Goal: Task Accomplishment & Management: Manage account settings

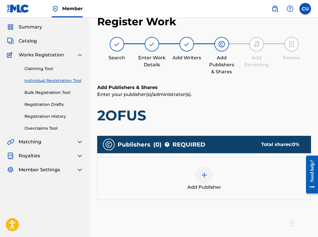
click at [186, 175] on img at bounding box center [204, 175] width 7 height 7
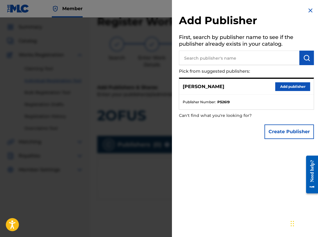
click at [186, 57] on input "text" at bounding box center [239, 58] width 121 height 15
click at [186, 87] on button "Add publisher" at bounding box center [293, 86] width 35 height 9
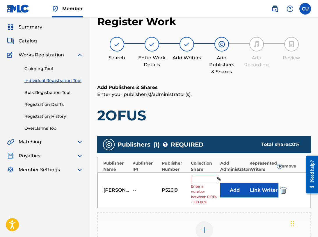
click at [186, 191] on img "submit" at bounding box center [284, 190] width 6 height 7
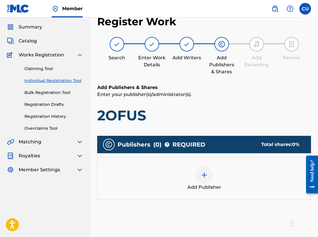
click at [186, 174] on div at bounding box center [204, 175] width 17 height 17
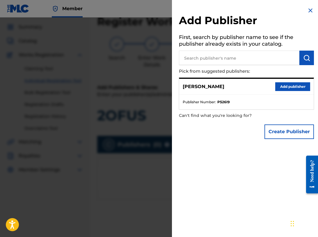
click at [186, 60] on input "text" at bounding box center [239, 58] width 121 height 15
paste input "1972537"
type input "1972537"
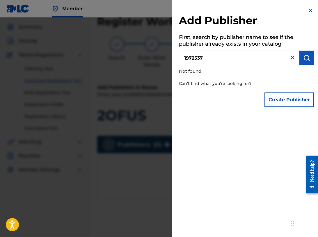
click at [186, 10] on img at bounding box center [310, 10] width 7 height 7
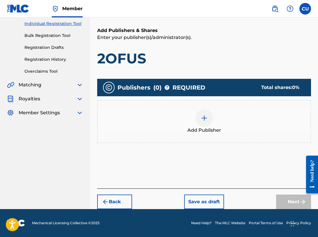
scroll to position [74, 0]
click at [186, 201] on button "Save as draft" at bounding box center [204, 202] width 40 height 15
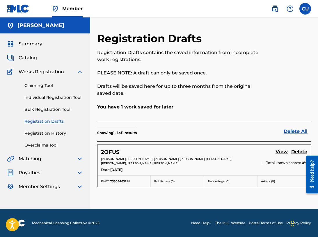
click at [82, 73] on img at bounding box center [79, 71] width 7 height 7
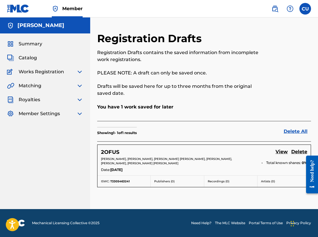
click at [32, 59] on span "Catalog" at bounding box center [28, 57] width 18 height 7
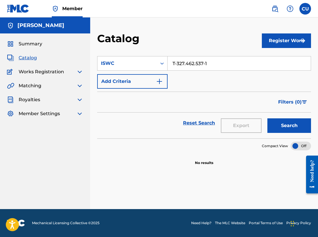
click at [37, 30] on div "[PERSON_NAME]" at bounding box center [45, 25] width 90 height 16
click at [29, 44] on span "Summary" at bounding box center [31, 44] width 24 height 7
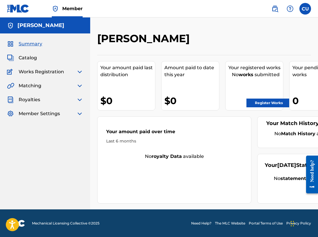
click at [186, 9] on label at bounding box center [306, 9] width 12 height 12
click at [186, 9] on input "CU [PERSON_NAME] [EMAIL_ADDRESS][DOMAIN_NAME] Notification Preferences Profile …" at bounding box center [306, 9] width 0 height 0
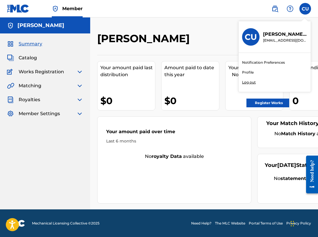
click at [186, 74] on link "Profile" at bounding box center [248, 72] width 12 height 5
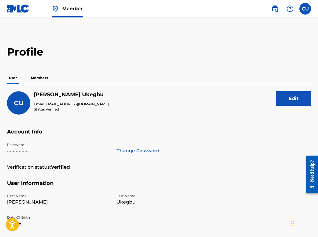
click at [39, 79] on p "Members" at bounding box center [39, 78] width 21 height 12
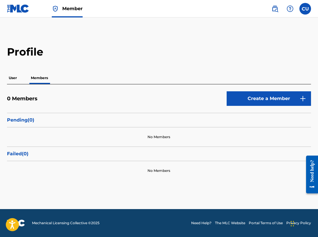
click at [12, 79] on p "User" at bounding box center [13, 78] width 12 height 12
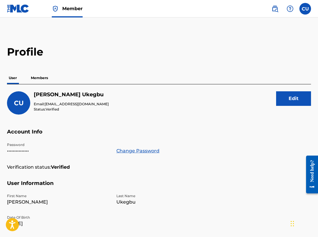
click at [18, 10] on img at bounding box center [18, 8] width 22 height 8
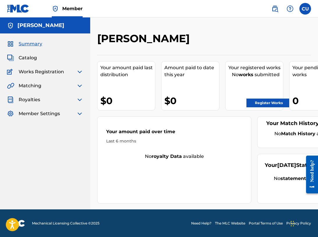
click at [79, 85] on img at bounding box center [79, 85] width 7 height 7
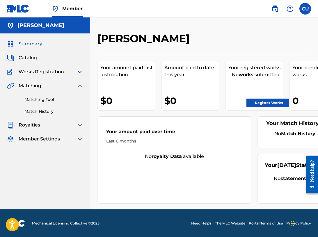
click at [45, 100] on link "Matching Tool" at bounding box center [53, 100] width 59 height 6
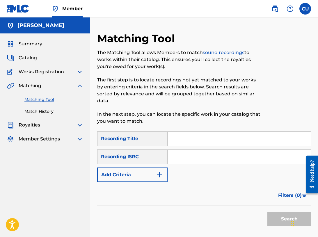
click at [161, 172] on img "Search Form" at bounding box center [159, 175] width 7 height 7
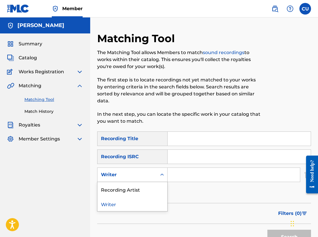
click at [163, 174] on icon "Search Form" at bounding box center [162, 175] width 3 height 2
click at [136, 186] on div "Recording Artist" at bounding box center [133, 189] width 70 height 15
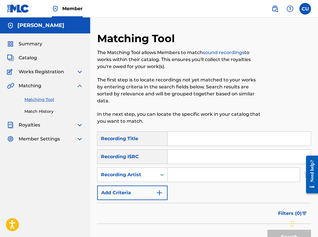
click at [186, 170] on input "Search Form" at bounding box center [234, 175] width 133 height 14
paste input "[PERSON_NAME]"
type input "[PERSON_NAME]"
click at [186, 232] on button "Search" at bounding box center [290, 237] width 44 height 15
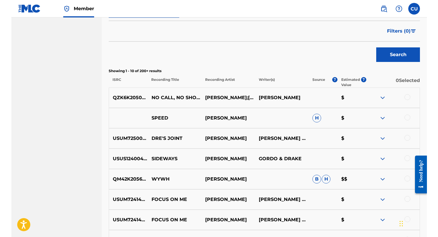
scroll to position [168, 0]
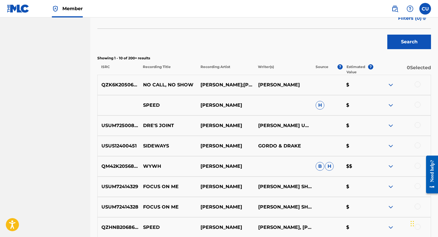
click at [186, 126] on div at bounding box center [418, 125] width 6 height 6
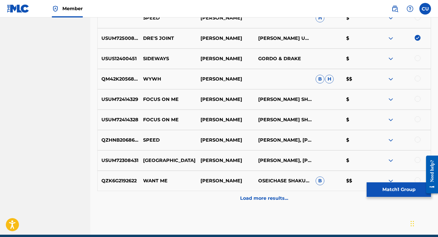
scroll to position [259, 0]
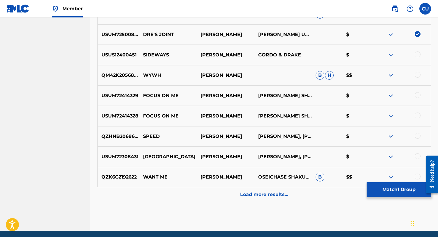
click at [186, 196] on p "Load more results..." at bounding box center [264, 194] width 48 height 7
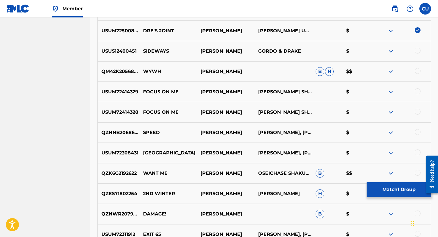
scroll to position [263, 0]
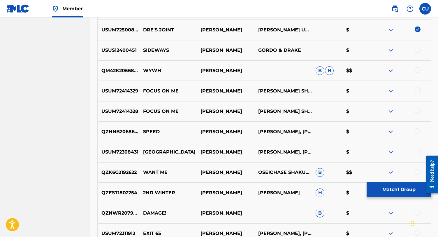
click at [186, 151] on div at bounding box center [418, 152] width 6 height 6
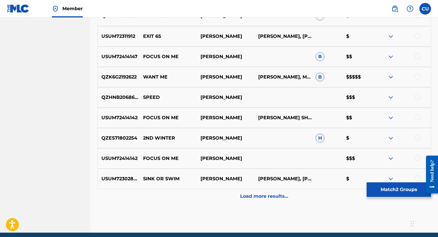
scroll to position [464, 0]
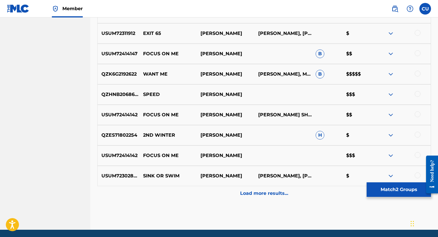
click at [186, 193] on p "Load more results..." at bounding box center [264, 193] width 48 height 7
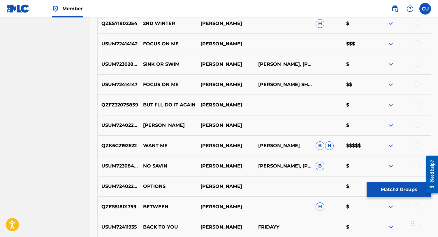
scroll to position [576, 0]
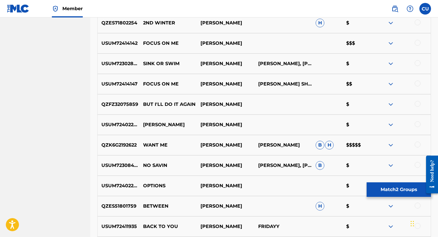
click at [186, 166] on div at bounding box center [418, 165] width 6 height 6
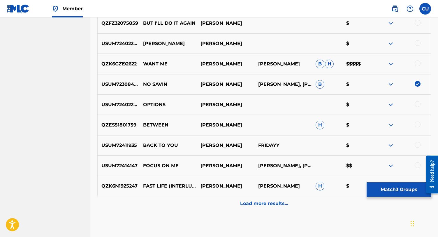
scroll to position [661, 0]
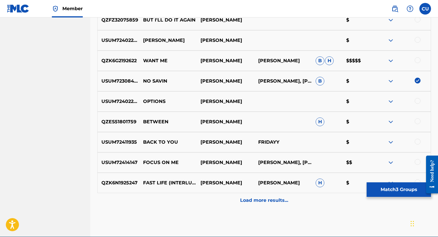
click at [186, 202] on p "Load more results..." at bounding box center [264, 200] width 48 height 7
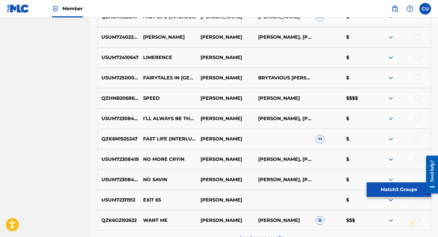
scroll to position [830, 0]
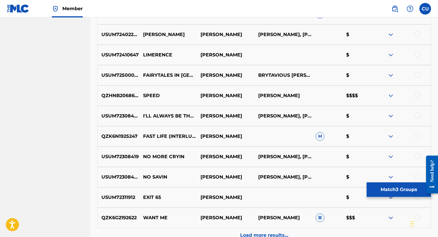
click at [186, 177] on div at bounding box center [418, 177] width 6 height 6
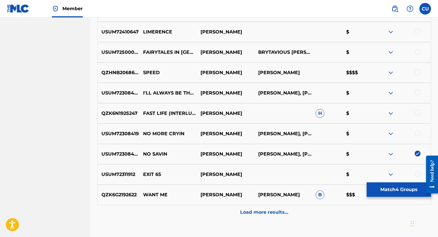
scroll to position [853, 0]
click at [186, 213] on p "Load more results..." at bounding box center [264, 212] width 48 height 7
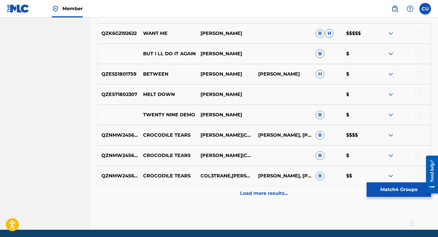
scroll to position [1083, 0]
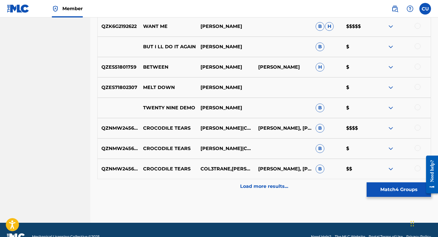
click at [186, 187] on p "Load more results..." at bounding box center [264, 186] width 48 height 7
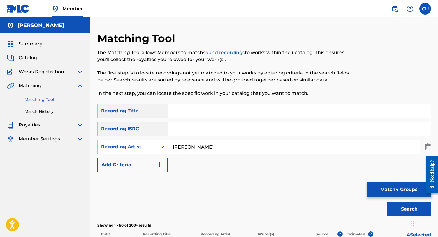
scroll to position [0, 0]
click at [186, 114] on input "Search Form" at bounding box center [299, 111] width 263 height 14
type input "143"
click at [186, 212] on button "Search" at bounding box center [409, 209] width 44 height 15
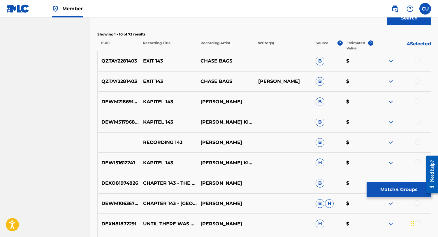
scroll to position [188, 0]
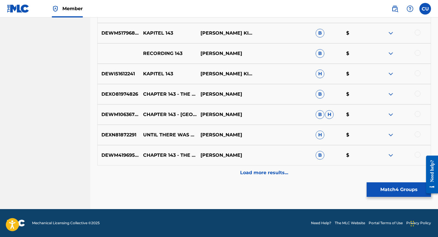
click at [186, 175] on p "Load more results..." at bounding box center [264, 173] width 48 height 7
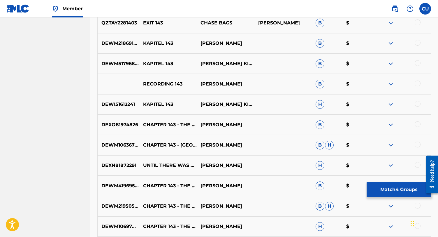
scroll to position [259, 0]
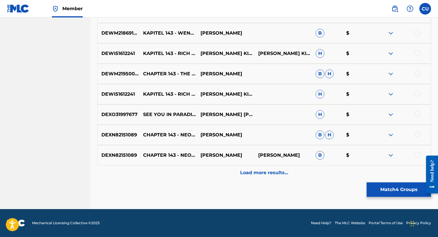
click at [186, 175] on p "Load more results..." at bounding box center [264, 173] width 48 height 7
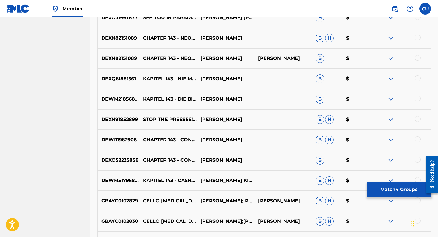
scroll to position [582, 0]
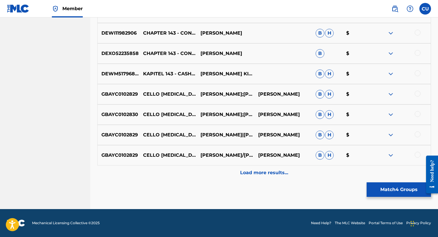
click at [186, 172] on p "Load more results..." at bounding box center [264, 173] width 48 height 7
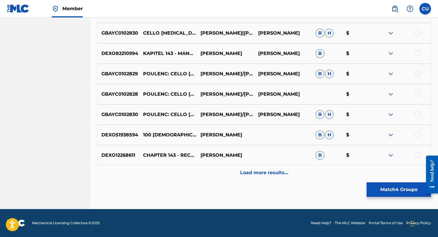
click at [186, 176] on p "Load more results..." at bounding box center [264, 173] width 48 height 7
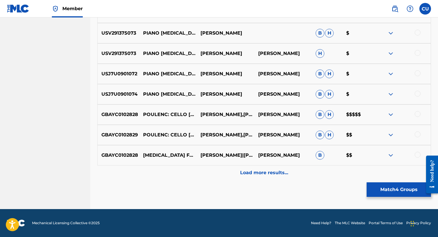
click at [186, 174] on p "Load more results..." at bounding box center [264, 173] width 48 height 7
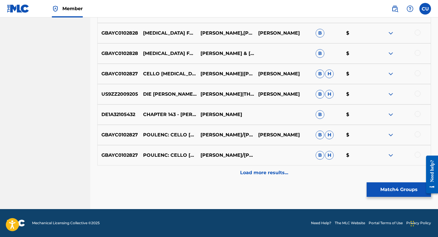
click at [186, 175] on p "Load more results..." at bounding box center [264, 173] width 48 height 7
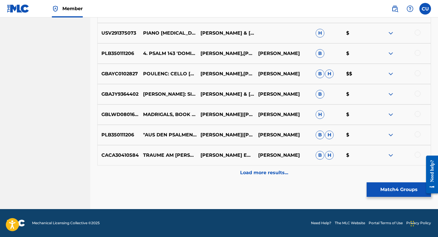
click at [186, 173] on p "Load more results..." at bounding box center [264, 173] width 48 height 7
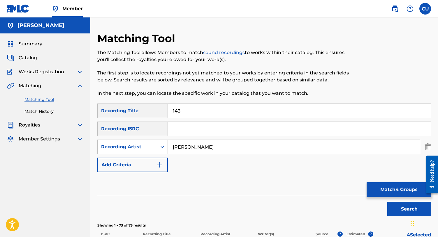
scroll to position [0, 0]
click at [186, 113] on input "143" at bounding box center [299, 111] width 263 height 14
click at [186, 209] on button "Search" at bounding box center [409, 209] width 44 height 15
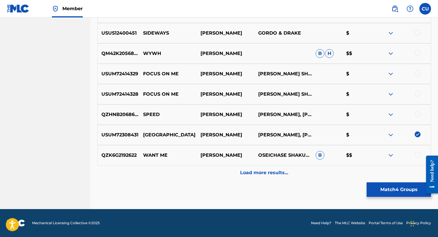
scroll to position [281, 0]
click at [186, 170] on p "Load more results..." at bounding box center [264, 173] width 48 height 7
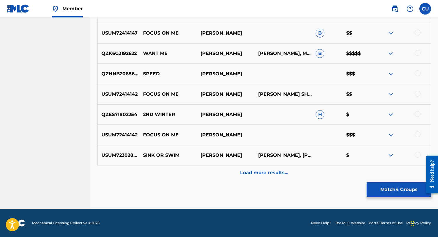
scroll to position [485, 0]
click at [186, 173] on p "Load more results..." at bounding box center [264, 173] width 48 height 7
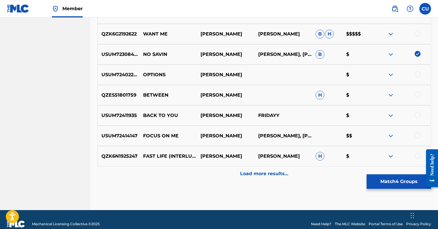
scroll to position [691, 0]
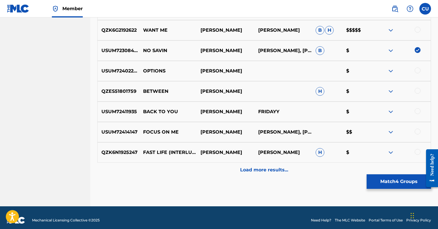
click at [186, 173] on p "Load more results..." at bounding box center [264, 170] width 48 height 7
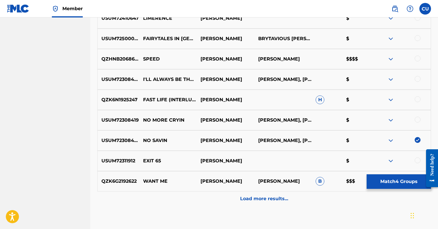
scroll to position [867, 0]
click at [186, 200] on p "Load more results..." at bounding box center [264, 198] width 48 height 7
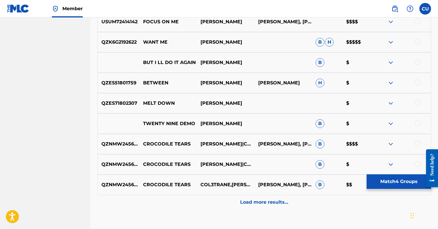
scroll to position [1069, 0]
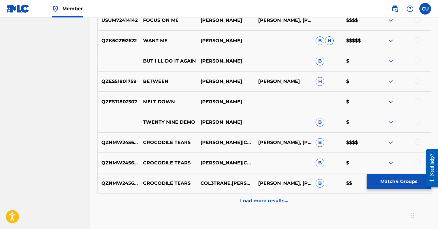
click at [186, 123] on div at bounding box center [418, 122] width 6 height 6
click at [186, 203] on p "Load more results..." at bounding box center [264, 201] width 48 height 7
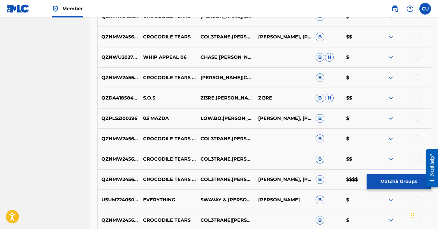
scroll to position [1217, 0]
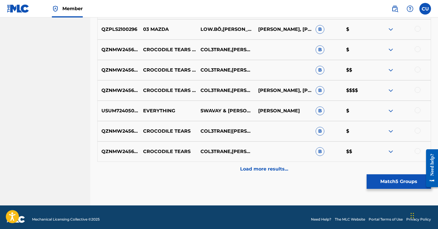
click at [186, 172] on p "Load more results..." at bounding box center [264, 169] width 48 height 7
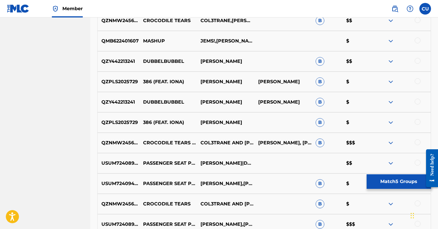
scroll to position [1436, 0]
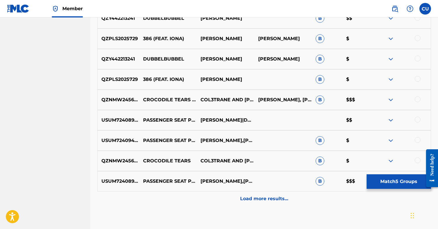
click at [186, 199] on p "Load more results..." at bounding box center [264, 199] width 48 height 7
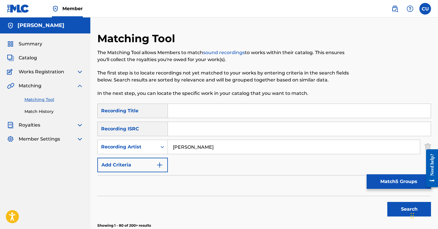
scroll to position [0, 0]
click at [186, 115] on input "Search Form" at bounding box center [299, 111] width 263 height 14
type input "INTRODUCTION"
click at [186, 210] on button "Search" at bounding box center [409, 209] width 44 height 15
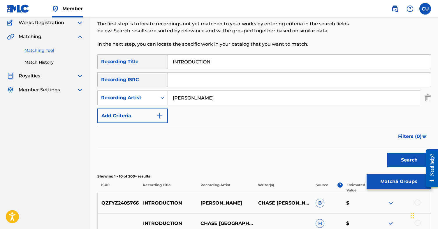
scroll to position [45, 0]
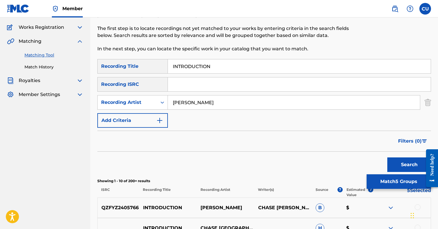
click at [186, 103] on input "[PERSON_NAME]" at bounding box center [294, 103] width 252 height 14
click at [161, 120] on img "Search Form" at bounding box center [159, 120] width 7 height 7
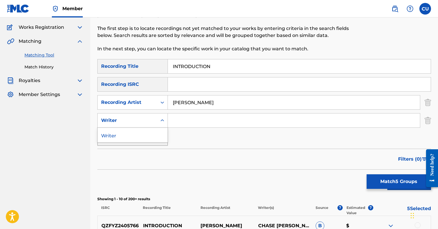
click at [152, 122] on div "Writer" at bounding box center [127, 120] width 52 height 7
click at [186, 102] on input "[PERSON_NAME]" at bounding box center [294, 103] width 252 height 14
click at [142, 119] on div "Writer" at bounding box center [127, 120] width 52 height 7
click at [140, 136] on div "Writer" at bounding box center [133, 135] width 70 height 15
click at [185, 120] on input "Search Form" at bounding box center [294, 121] width 252 height 14
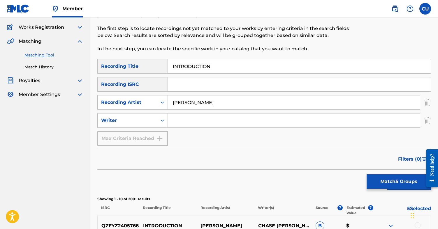
paste input "UKEGBU [PERSON_NAME]"
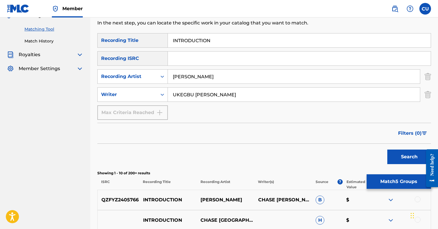
scroll to position [71, 0]
type input "UKEGBU [PERSON_NAME]"
click at [186, 156] on button "Search" at bounding box center [409, 156] width 44 height 15
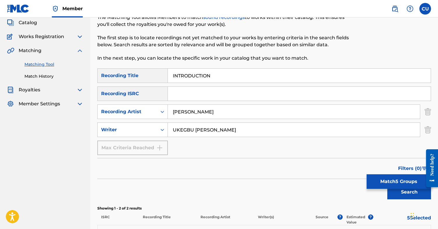
scroll to position [33, 0]
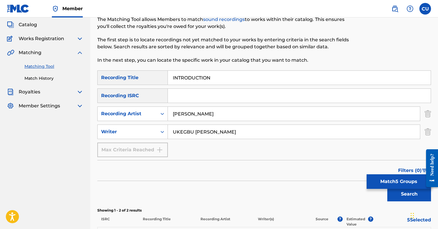
click at [186, 181] on button "Match 5 Groups" at bounding box center [399, 182] width 64 height 15
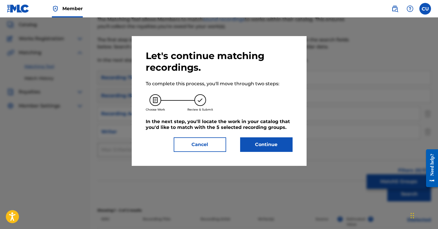
click at [186, 147] on button "Continue" at bounding box center [266, 145] width 52 height 15
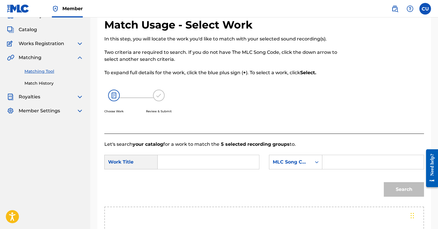
scroll to position [27, 0]
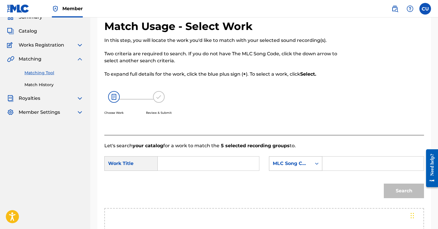
click at [186, 163] on icon "Search Form" at bounding box center [317, 164] width 6 height 6
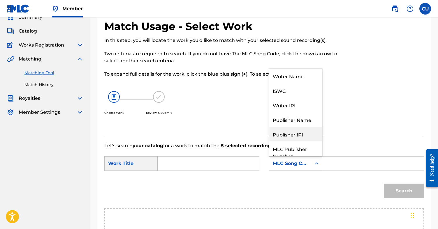
scroll to position [0, 0]
click at [186, 90] on div "ISWC" at bounding box center [295, 90] width 53 height 15
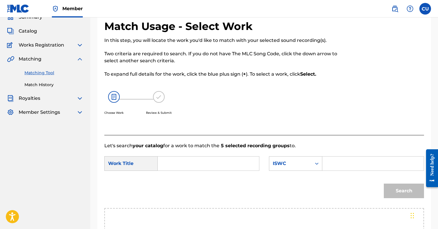
click at [186, 166] on input "Search Form" at bounding box center [208, 164] width 91 height 14
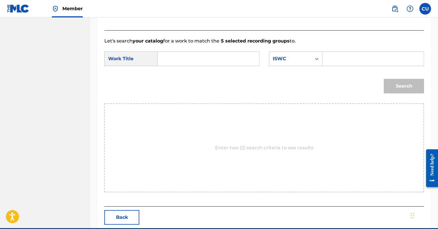
scroll to position [125, 0]
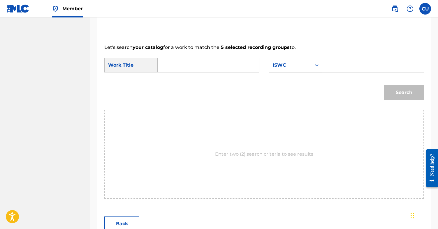
click at [127, 218] on button "Back" at bounding box center [121, 224] width 35 height 15
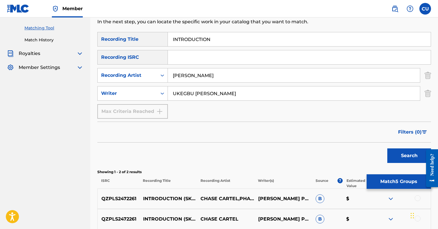
scroll to position [59, 0]
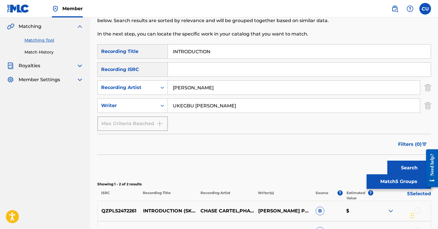
click at [186, 183] on button "Match 5 Groups" at bounding box center [399, 182] width 64 height 15
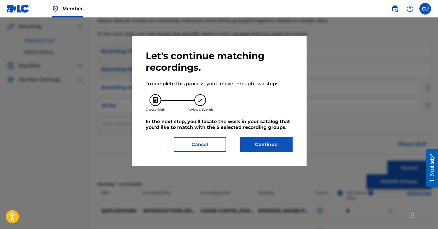
click at [186, 145] on button "Continue" at bounding box center [266, 145] width 52 height 15
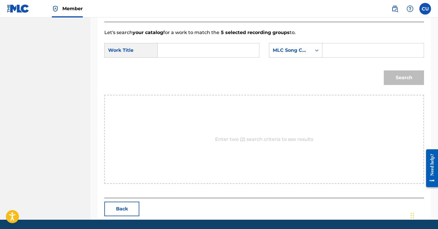
scroll to position [145, 0]
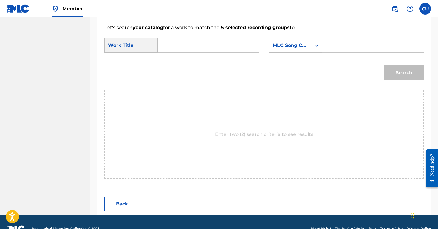
click at [186, 43] on input "Search Form" at bounding box center [208, 45] width 91 height 14
type input "DRE'S SKIT"
click at [186, 74] on div "Search" at bounding box center [264, 75] width 320 height 30
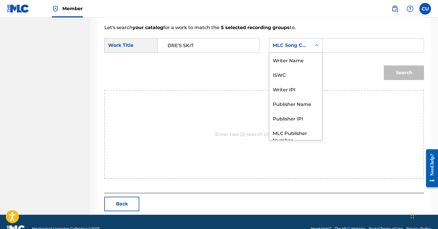
scroll to position [22, 0]
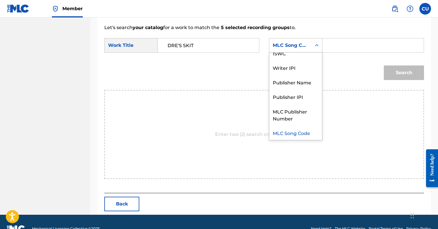
click at [186, 49] on div "MLC Song Code" at bounding box center [290, 45] width 42 height 11
click at [186, 56] on div "ISWC" at bounding box center [295, 53] width 53 height 15
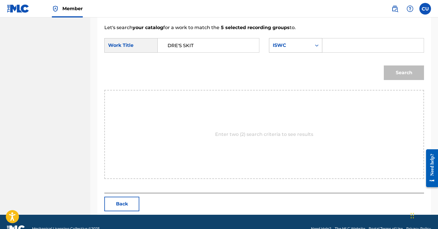
click at [186, 45] on div "ISWC" at bounding box center [290, 45] width 42 height 11
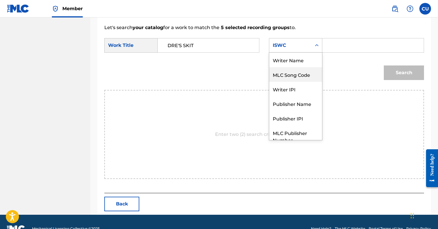
scroll to position [3, 0]
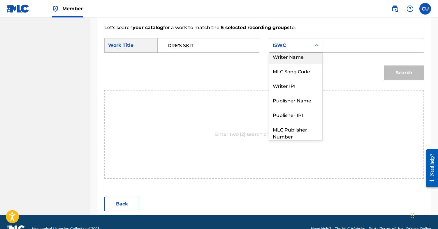
click at [186, 61] on div "Writer Name" at bounding box center [295, 56] width 53 height 15
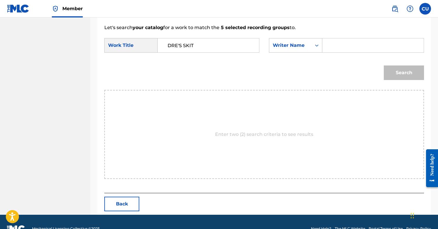
click at [186, 45] on input "Search Form" at bounding box center [372, 45] width 91 height 14
paste input "[PERSON_NAME]"
type input "[PERSON_NAME]"
click at [186, 70] on button "Search" at bounding box center [404, 73] width 40 height 15
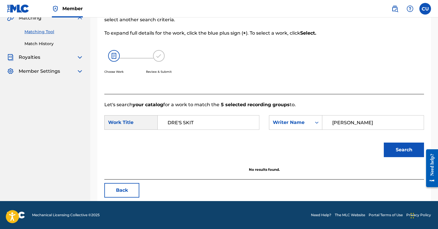
scroll to position [68, 0]
click at [186, 120] on input "DRE'S SKIT" at bounding box center [208, 123] width 91 height 14
type input "DRE'S JOINT"
click at [186, 148] on button "Search" at bounding box center [404, 150] width 40 height 15
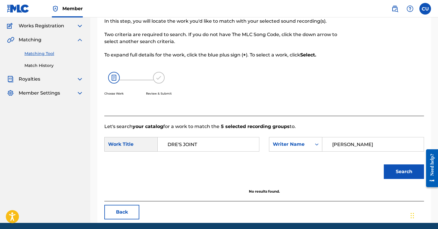
scroll to position [54, 0]
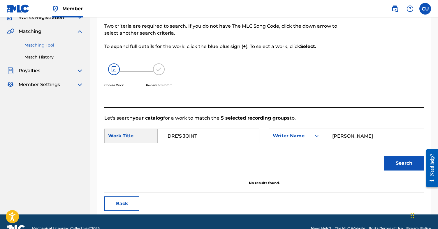
click at [186, 140] on input "DRE'S JOINT" at bounding box center [208, 136] width 91 height 14
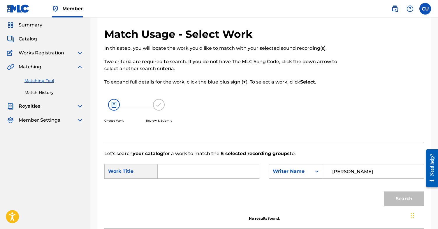
scroll to position [19, 0]
click at [78, 108] on img at bounding box center [79, 106] width 7 height 7
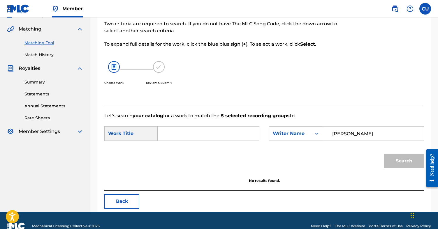
scroll to position [52, 0]
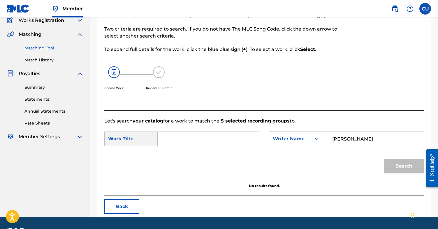
click at [43, 48] on link "Matching Tool" at bounding box center [53, 48] width 59 height 6
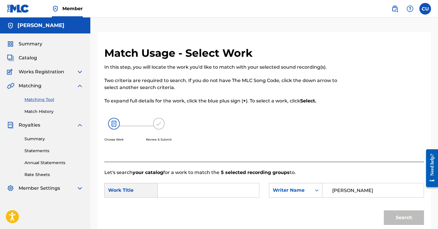
click at [30, 43] on span "Summary" at bounding box center [31, 44] width 24 height 7
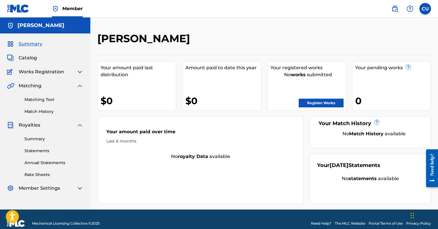
click at [44, 100] on link "Matching Tool" at bounding box center [53, 100] width 59 height 6
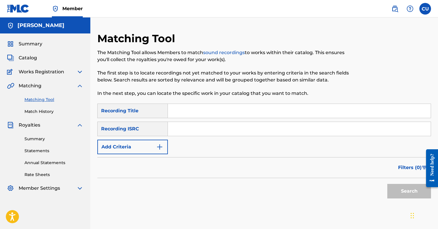
click at [162, 147] on img "Search Form" at bounding box center [159, 147] width 7 height 7
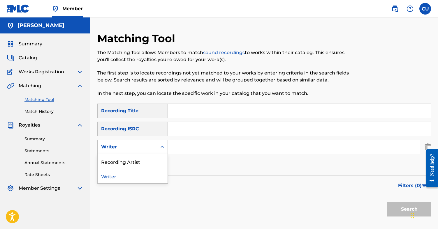
click at [147, 149] on div "Writer" at bounding box center [127, 147] width 52 height 7
click at [127, 175] on div "Writer" at bounding box center [133, 176] width 70 height 15
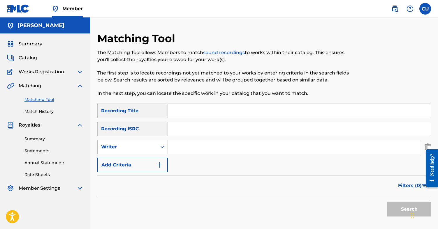
click at [186, 149] on input "Search Form" at bounding box center [294, 147] width 252 height 14
paste input "[PERSON_NAME]"
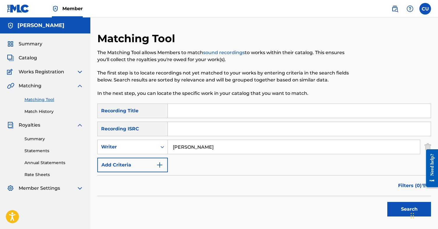
click at [186, 210] on button "Search" at bounding box center [409, 209] width 44 height 15
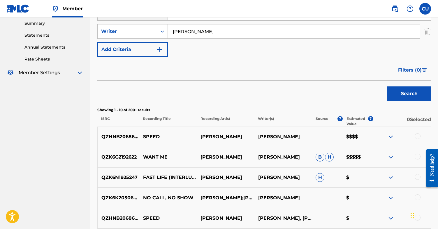
scroll to position [117, 0]
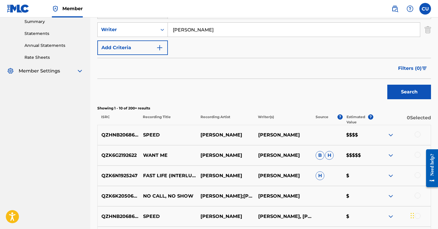
click at [186, 32] on input "[PERSON_NAME]" at bounding box center [294, 30] width 252 height 14
paste input "UKEGBU [PERSON_NAME]"
type input "UKEGBU [PERSON_NAME]"
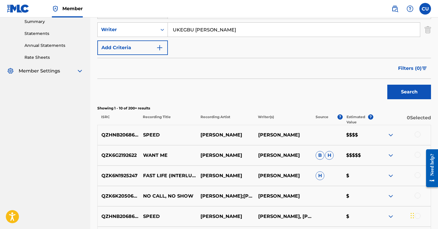
click at [186, 94] on button "Search" at bounding box center [409, 92] width 44 height 15
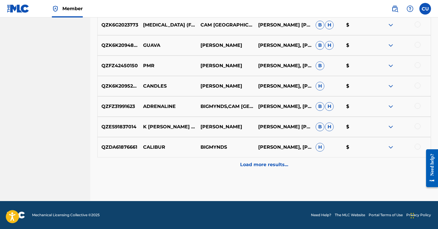
scroll to position [289, 0]
click at [186, 146] on div at bounding box center [418, 147] width 6 height 6
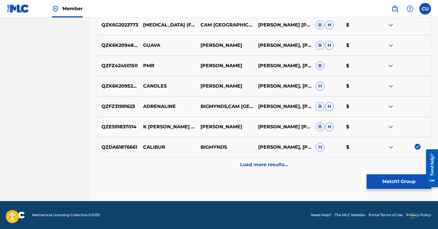
click at [186, 128] on div at bounding box center [418, 127] width 6 height 6
click at [186, 106] on div at bounding box center [418, 106] width 6 height 6
click at [186, 85] on div at bounding box center [418, 86] width 6 height 6
click at [186, 65] on div at bounding box center [418, 65] width 6 height 6
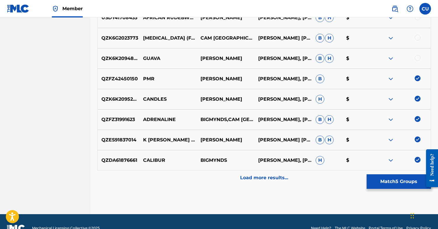
scroll to position [270, 0]
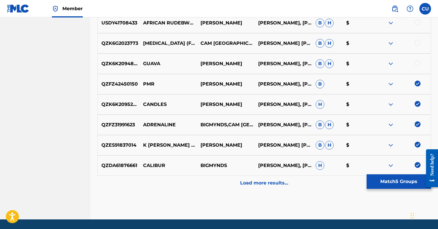
click at [186, 61] on div at bounding box center [418, 63] width 6 height 6
click at [186, 42] on div at bounding box center [418, 43] width 6 height 6
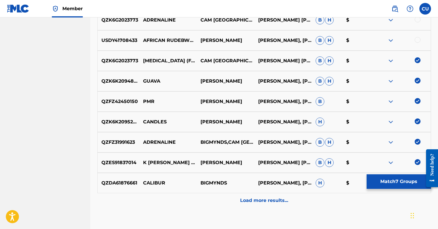
click at [186, 39] on div at bounding box center [418, 40] width 6 height 6
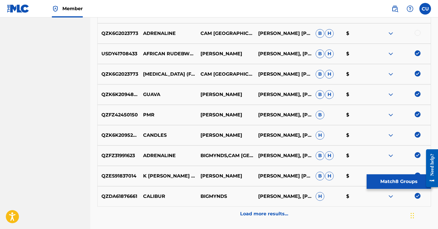
click at [186, 34] on div at bounding box center [418, 33] width 6 height 6
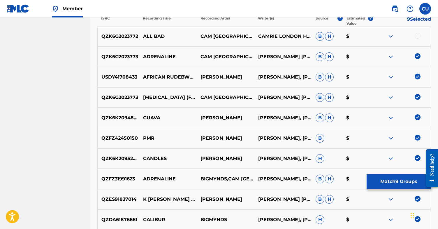
scroll to position [208, 0]
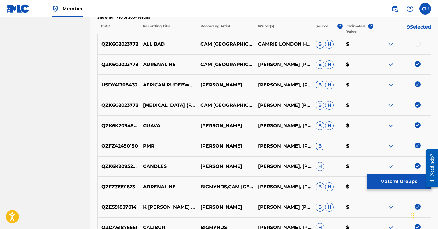
click at [186, 44] on div at bounding box center [418, 44] width 6 height 6
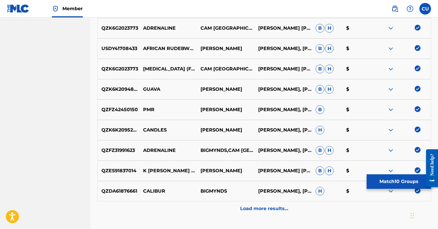
scroll to position [249, 0]
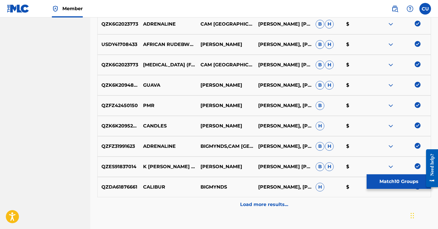
click at [186, 181] on button "Match 10 Groups" at bounding box center [399, 182] width 64 height 15
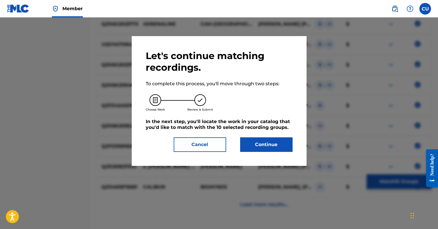
click at [186, 145] on button "Continue" at bounding box center [266, 145] width 52 height 15
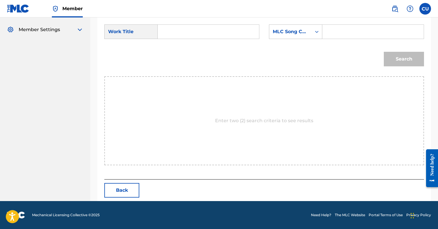
scroll to position [100, 0]
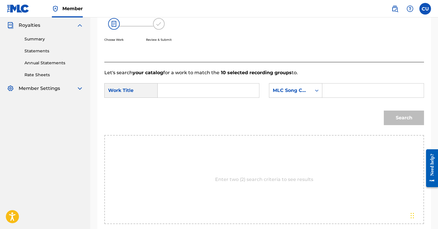
click at [141, 95] on div "Work Title" at bounding box center [130, 90] width 53 height 15
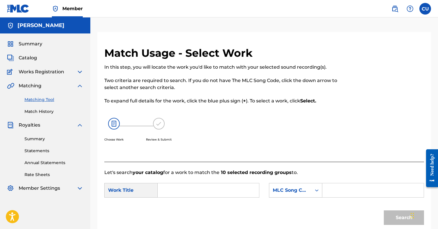
scroll to position [0, 0]
click at [79, 72] on img at bounding box center [79, 71] width 7 height 7
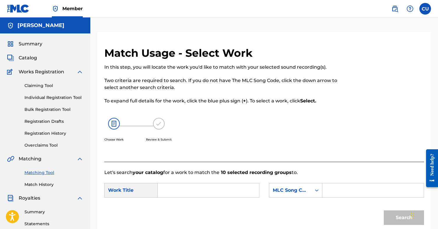
click at [39, 88] on link "Claiming Tool" at bounding box center [53, 86] width 59 height 6
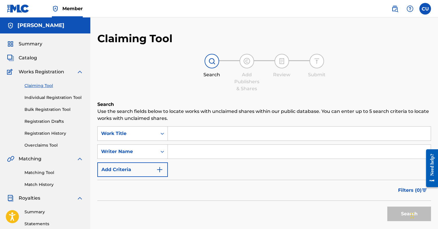
click at [186, 154] on input "Search Form" at bounding box center [299, 152] width 263 height 14
paste input "UKEGBU [PERSON_NAME]"
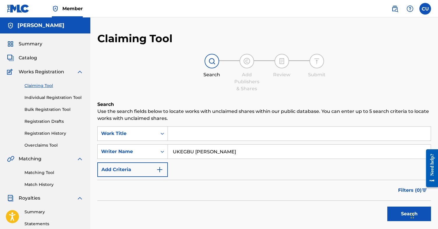
click at [186, 216] on button "Search" at bounding box center [409, 214] width 44 height 15
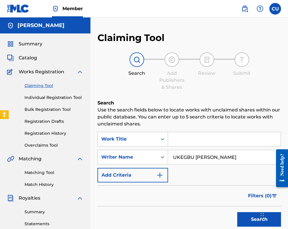
click at [186, 157] on input "UKEGBU [PERSON_NAME]" at bounding box center [224, 157] width 112 height 14
type input "[PERSON_NAME]"
click at [186, 221] on button "Search" at bounding box center [259, 219] width 44 height 15
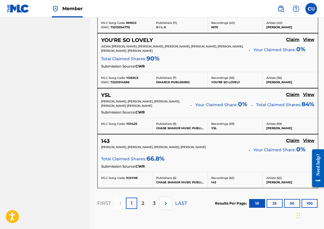
scroll to position [582, 0]
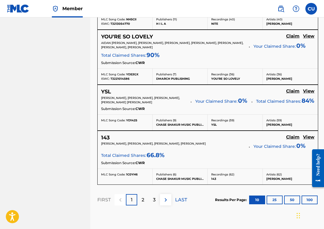
click at [186, 140] on h5 "Claim" at bounding box center [292, 138] width 13 height 6
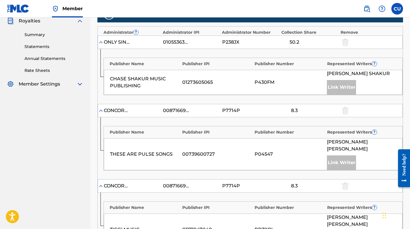
scroll to position [178, 0]
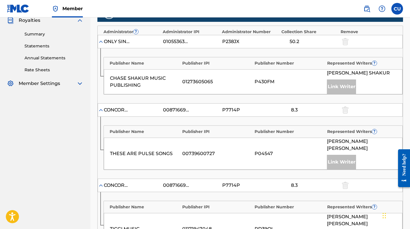
click at [103, 42] on img at bounding box center [101, 42] width 6 height 6
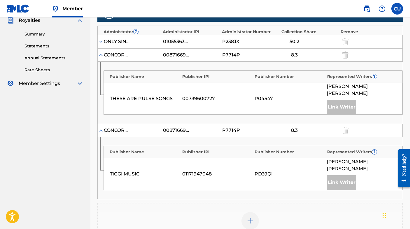
click at [101, 42] on img at bounding box center [101, 42] width 6 height 6
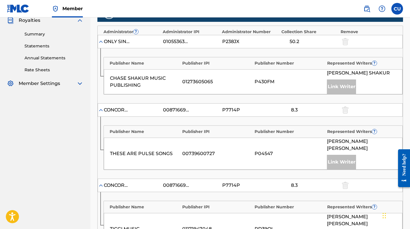
click at [101, 42] on img at bounding box center [101, 42] width 6 height 6
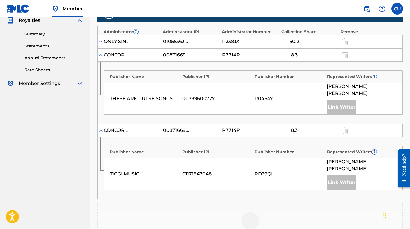
click at [102, 56] on img at bounding box center [101, 55] width 6 height 6
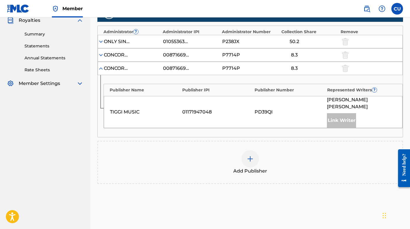
click at [100, 68] on img at bounding box center [101, 69] width 6 height 6
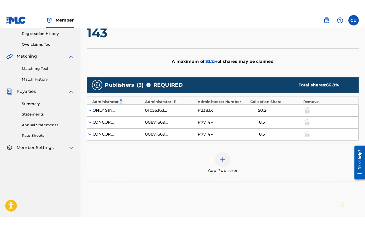
scroll to position [104, 0]
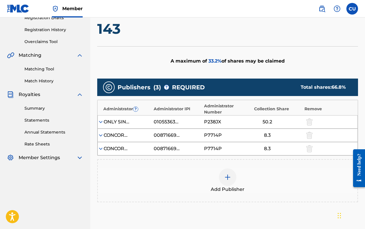
click at [102, 147] on img at bounding box center [101, 149] width 6 height 6
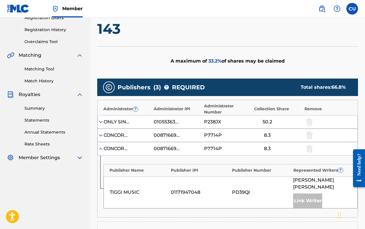
click at [102, 148] on img at bounding box center [101, 149] width 6 height 6
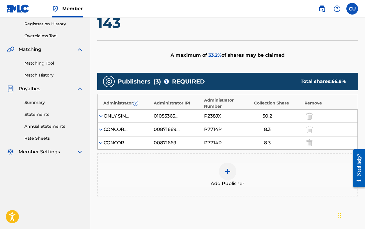
scroll to position [137, 0]
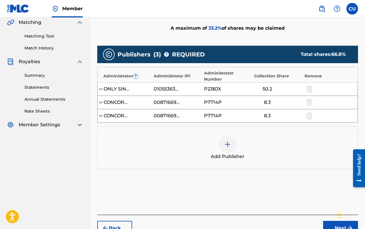
click at [186, 144] on img at bounding box center [227, 144] width 7 height 7
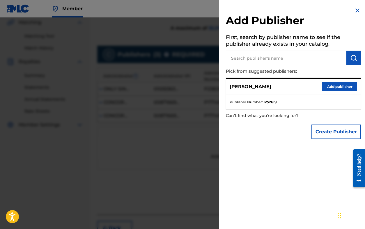
click at [186, 85] on button "Add publisher" at bounding box center [340, 86] width 35 height 9
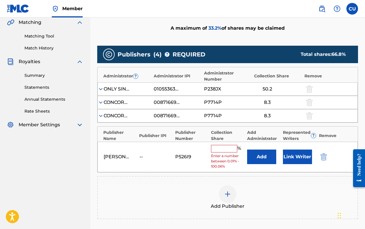
click at [186, 147] on input "text" at bounding box center [224, 149] width 26 height 8
drag, startPoint x: 333, startPoint y: 9, endPoint x: 161, endPoint y: 187, distance: 247.3
click at [161, 187] on div "Add Publisher" at bounding box center [228, 198] width 260 height 24
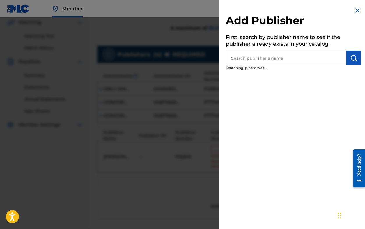
click at [186, 8] on img at bounding box center [357, 10] width 7 height 7
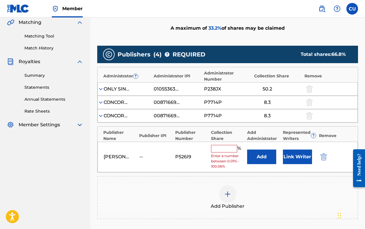
click at [186, 147] on input "text" at bounding box center [224, 149] width 26 height 8
paste input "16.6"
type input "16.6"
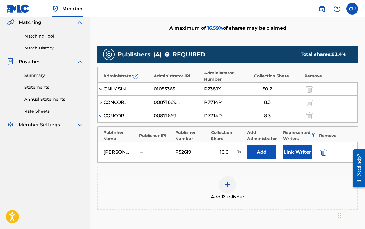
click at [186, 154] on button "Link Writer" at bounding box center [297, 152] width 29 height 15
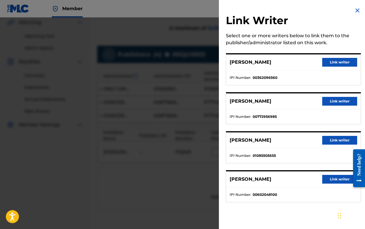
scroll to position [139, 0]
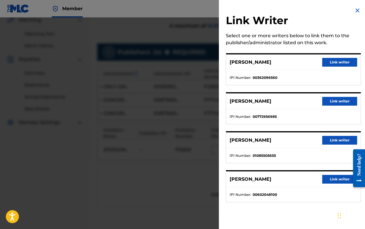
click at [186, 100] on button "Link writer" at bounding box center [340, 101] width 35 height 9
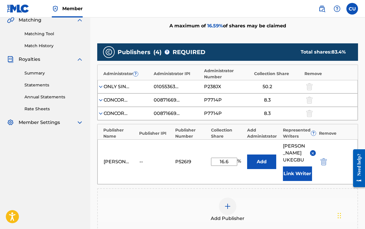
click at [186, 161] on button "Add" at bounding box center [261, 162] width 29 height 15
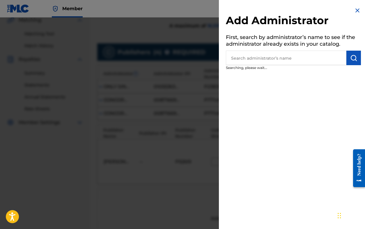
click at [186, 10] on img at bounding box center [357, 10] width 7 height 7
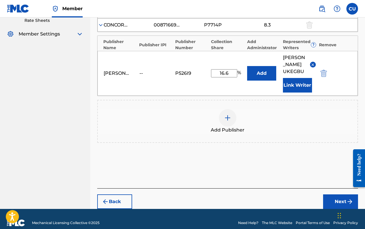
click at [186, 195] on button "Next" at bounding box center [340, 202] width 35 height 15
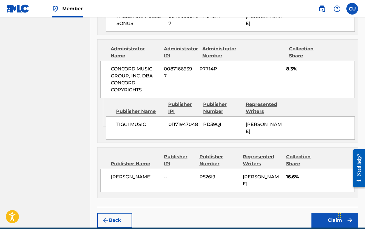
scroll to position [441, 0]
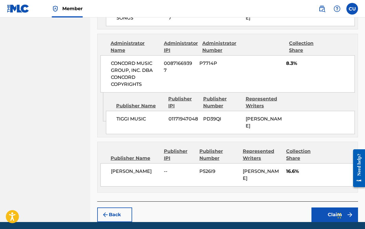
click at [115, 208] on button "Back" at bounding box center [114, 215] width 35 height 15
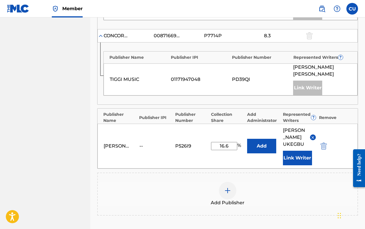
scroll to position [341, 0]
click at [186, 143] on img "submit" at bounding box center [324, 146] width 6 height 7
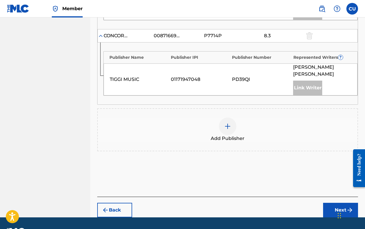
click at [186, 123] on img at bounding box center [227, 126] width 7 height 7
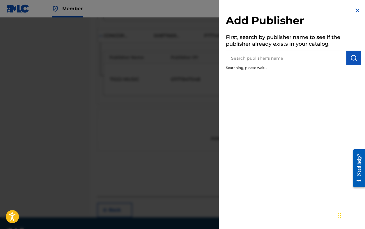
click at [186, 61] on input "text" at bounding box center [286, 58] width 121 height 15
paste input "360803185"
type input "360803185"
click at [186, 57] on img "submit" at bounding box center [354, 57] width 7 height 7
click at [186, 58] on img at bounding box center [339, 57] width 7 height 7
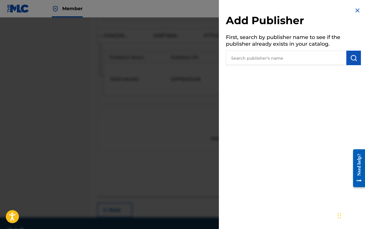
click at [186, 56] on input "text" at bounding box center [286, 58] width 121 height 15
paste input "2SIMPLEMENPUBLISHING"
type input "2SIMPLEMENPUBLISHING"
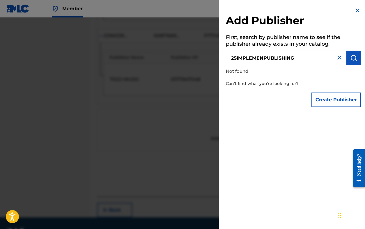
click at [186, 106] on button "Create Publisher" at bounding box center [337, 100] width 50 height 15
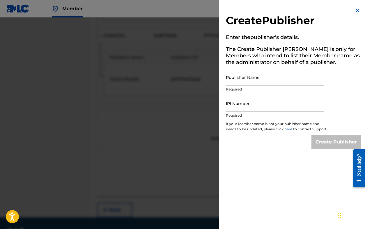
click at [186, 82] on input "Publisher Name" at bounding box center [275, 77] width 98 height 17
paste input "2SIMPLEMENPUBLISHING"
type input "2SIMPLEMENPUBLISHING"
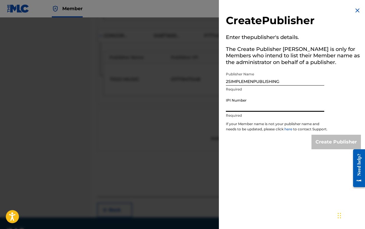
click at [186, 108] on input "IPI Number" at bounding box center [275, 103] width 98 height 17
paste input "360803185"
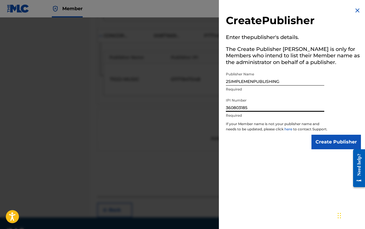
type input "360803185"
click at [186, 143] on input "Create Publisher" at bounding box center [337, 142] width 50 height 15
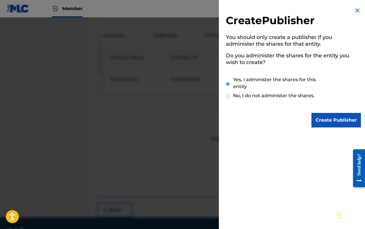
click at [186, 119] on input "Create Publisher" at bounding box center [337, 120] width 50 height 15
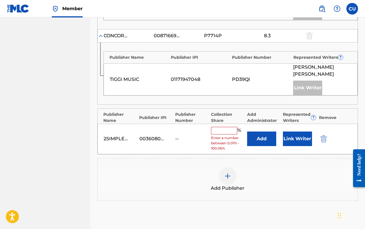
click at [186, 135] on span "Enter a number between 0.01% - 100.06%" at bounding box center [227, 143] width 33 height 16
click at [186, 127] on input "text" at bounding box center [224, 131] width 26 height 8
paste input "16.6"
type input "16.6"
click at [186, 132] on button "Link Writer" at bounding box center [297, 139] width 29 height 15
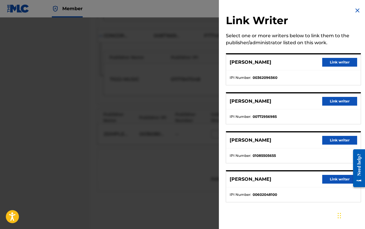
click at [186, 102] on button "Link writer" at bounding box center [340, 101] width 35 height 9
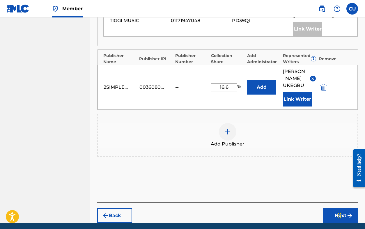
click at [186, 209] on button "Next" at bounding box center [340, 216] width 35 height 15
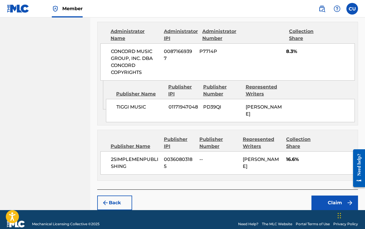
scroll to position [452, 0]
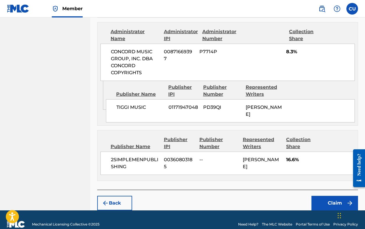
click at [186, 196] on button "Claim" at bounding box center [335, 203] width 47 height 15
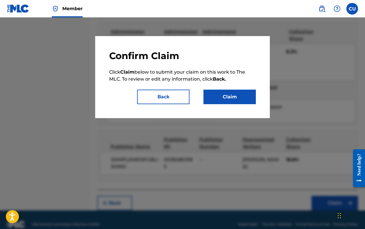
click at [186, 98] on button "Claim" at bounding box center [230, 97] width 52 height 15
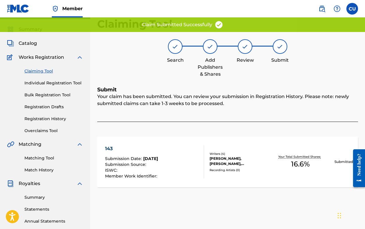
scroll to position [23, 0]
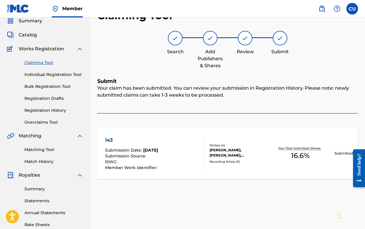
click at [38, 64] on link "Claiming Tool" at bounding box center [53, 63] width 59 height 6
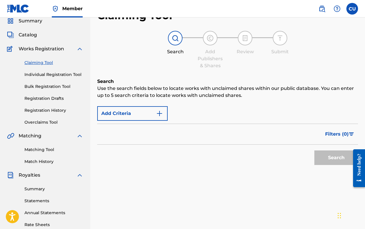
scroll to position [0, 0]
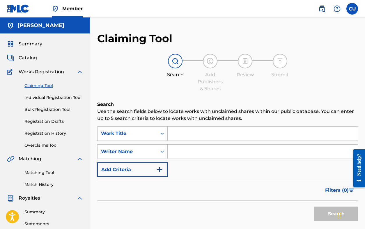
click at [186, 136] on input "Search Form" at bounding box center [263, 134] width 190 height 14
paste input "Hold You Down, When It Rains"
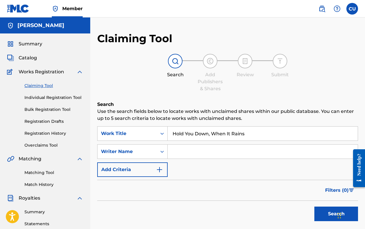
type input "Hold You Down, When It Rains"
click at [186, 215] on button "Search" at bounding box center [337, 214] width 44 height 15
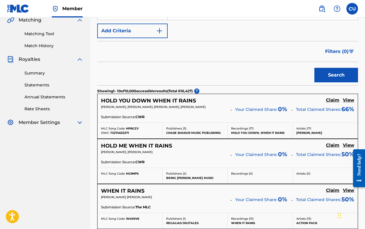
scroll to position [143, 0]
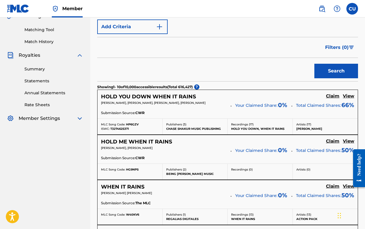
click at [186, 97] on h5 "Claim" at bounding box center [332, 97] width 13 height 6
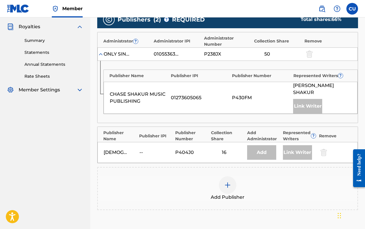
scroll to position [173, 0]
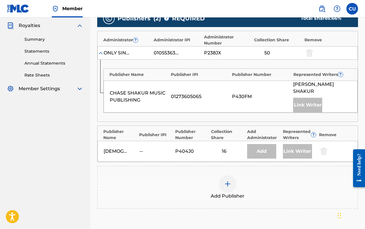
click at [186, 182] on img at bounding box center [227, 184] width 7 height 7
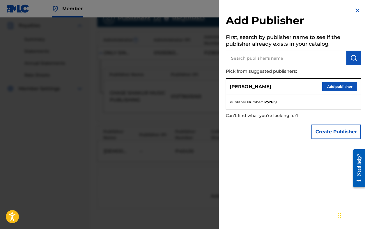
click at [186, 85] on button "Add publisher" at bounding box center [340, 86] width 35 height 9
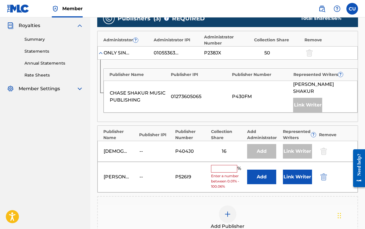
click at [186, 168] on input "text" at bounding box center [224, 169] width 26 height 8
paste input "16.6"
type input "16.6"
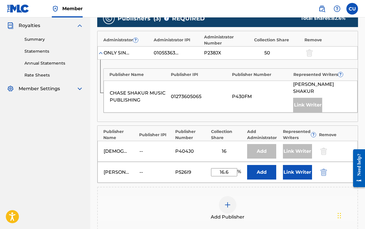
click at [186, 173] on button "Link Writer" at bounding box center [297, 172] width 29 height 15
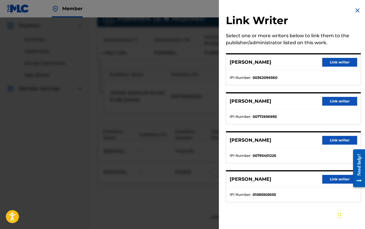
click at [186, 102] on button "Link writer" at bounding box center [340, 101] width 35 height 9
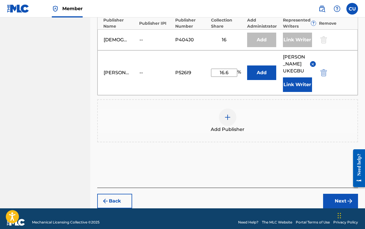
click at [186, 194] on button "Next" at bounding box center [340, 201] width 35 height 15
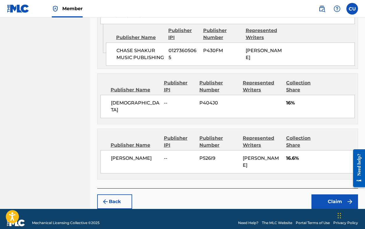
scroll to position [292, 0]
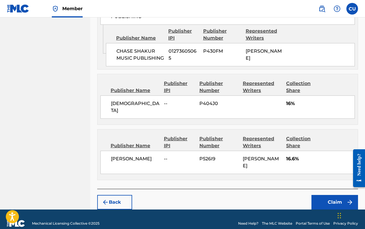
click at [115, 195] on button "Back" at bounding box center [114, 202] width 35 height 15
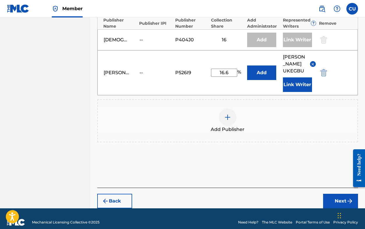
click at [143, 66] on div "[PERSON_NAME] -- P526I9 16.6 % [PERSON_NAME] Link Writer" at bounding box center [228, 72] width 261 height 45
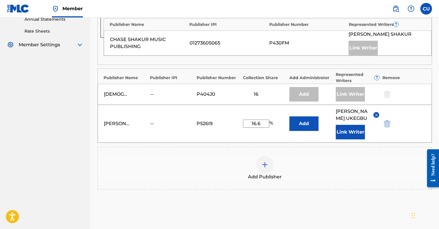
scroll to position [215, 0]
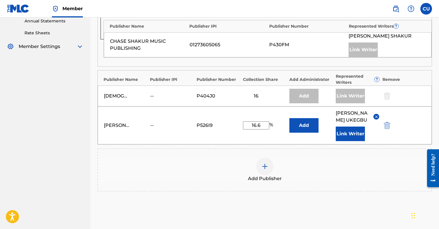
click at [186, 127] on button "Add" at bounding box center [303, 125] width 29 height 15
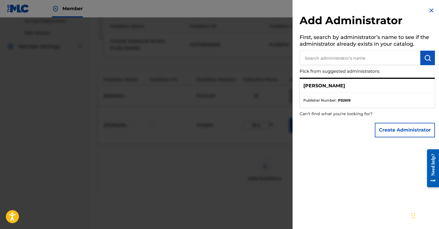
click at [186, 10] on img at bounding box center [430, 10] width 7 height 7
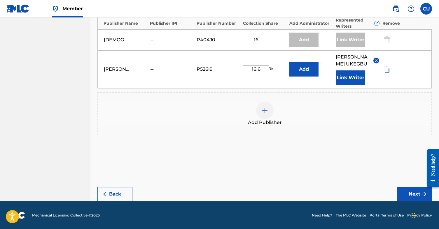
click at [186, 196] on button "Next" at bounding box center [414, 194] width 35 height 15
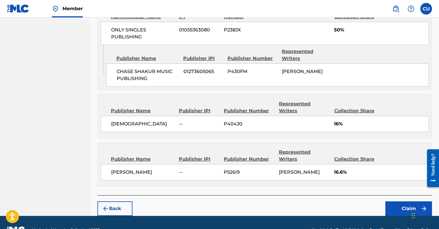
scroll to position [271, 0]
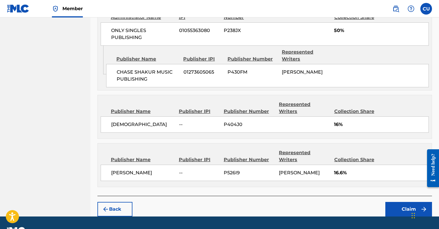
click at [186, 202] on button "Claim" at bounding box center [408, 209] width 47 height 15
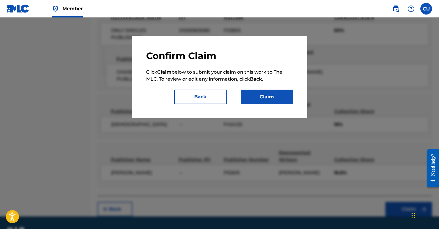
click at [186, 94] on button "Claim" at bounding box center [266, 97] width 52 height 15
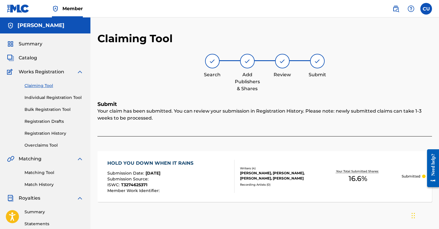
scroll to position [0, 0]
click at [44, 86] on link "Claiming Tool" at bounding box center [53, 86] width 59 height 6
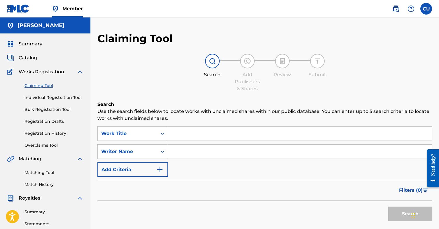
click at [186, 133] on input "Search Form" at bounding box center [299, 134] width 263 height 14
paste input "what you need ([PERSON_NAME]'s place)"
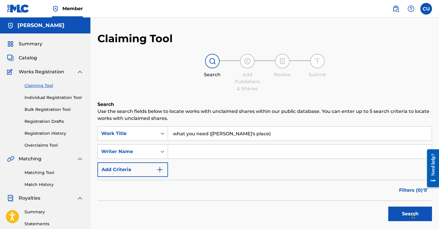
type input "what you need ([PERSON_NAME]'s place)"
click at [186, 150] on input "Search Form" at bounding box center [299, 152] width 263 height 14
type input "[PERSON_NAME]"
click at [186, 217] on button "Search" at bounding box center [410, 214] width 44 height 15
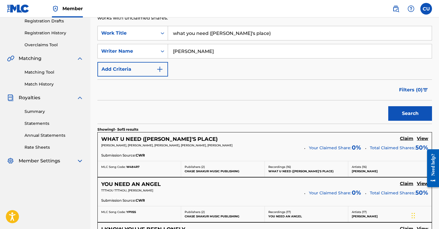
scroll to position [103, 0]
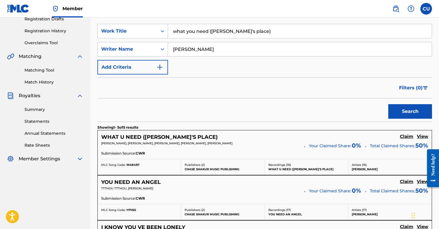
click at [186, 136] on h5 "Claim" at bounding box center [405, 137] width 13 height 6
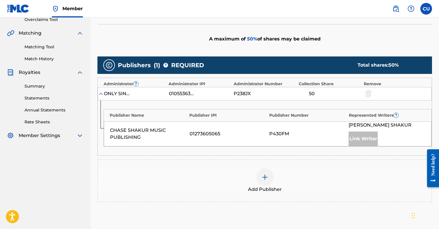
scroll to position [127, 0]
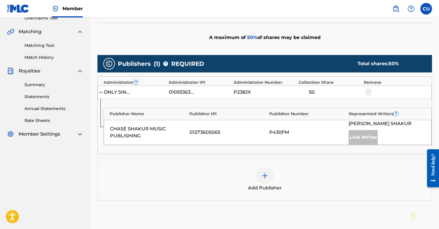
click at [186, 176] on img at bounding box center [264, 176] width 7 height 7
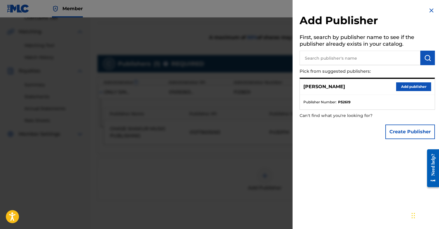
click at [186, 88] on button "Add publisher" at bounding box center [413, 86] width 35 height 9
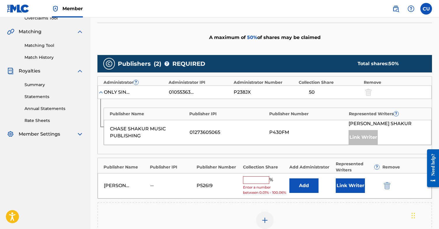
click at [186, 181] on input "text" at bounding box center [256, 181] width 26 height 8
click at [186, 191] on button "Link Writer" at bounding box center [349, 186] width 29 height 15
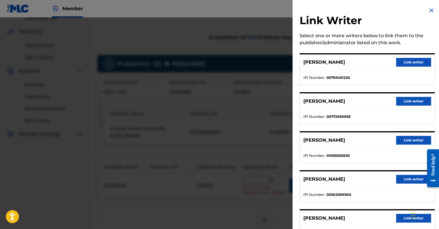
click at [186, 101] on button "Link writer" at bounding box center [413, 101] width 35 height 9
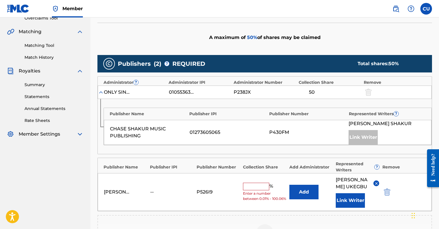
click at [186, 200] on button "Link Writer" at bounding box center [349, 200] width 29 height 15
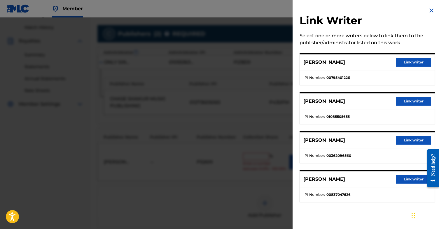
scroll to position [162, 0]
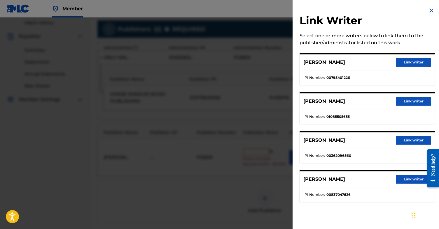
click at [186, 108] on div at bounding box center [219, 131] width 439 height 229
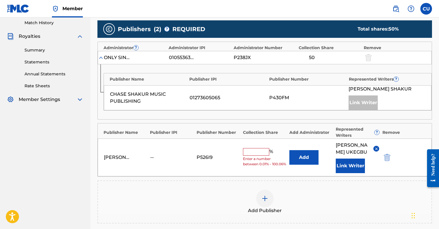
click at [186, 148] on input "text" at bounding box center [256, 152] width 26 height 8
type input "16.6"
click at [186, 196] on div "Add Publisher" at bounding box center [264, 202] width 333 height 24
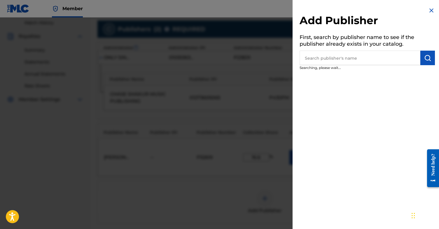
click at [186, 182] on div at bounding box center [219, 131] width 439 height 229
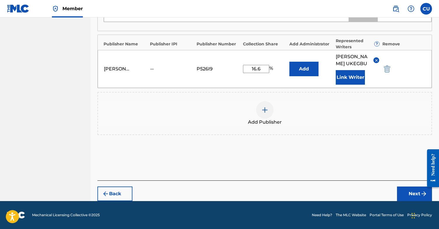
scroll to position [239, 0]
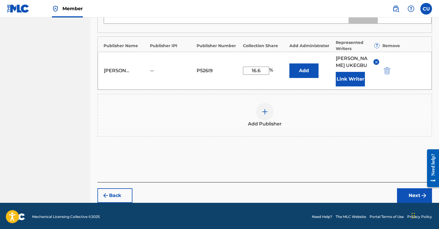
click at [186, 191] on button "Next" at bounding box center [414, 196] width 35 height 15
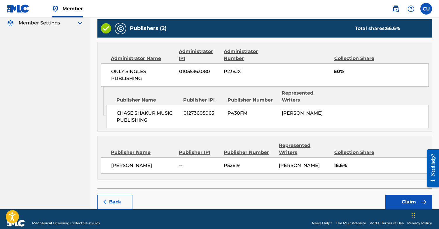
click at [186, 195] on button "Claim" at bounding box center [408, 202] width 47 height 15
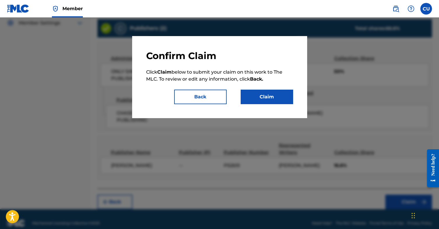
click at [186, 103] on button "Claim" at bounding box center [266, 97] width 52 height 15
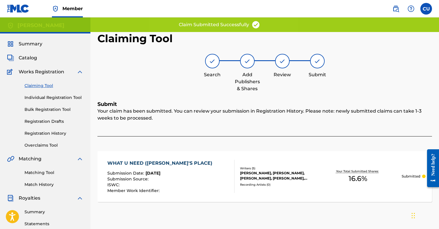
scroll to position [0, 0]
click at [48, 87] on link "Claiming Tool" at bounding box center [53, 86] width 59 height 6
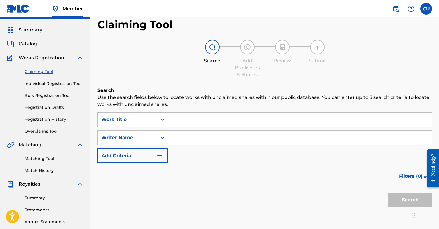
scroll to position [20, 0]
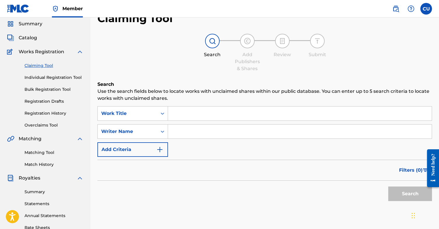
click at [186, 114] on input "Search Form" at bounding box center [299, 114] width 263 height 14
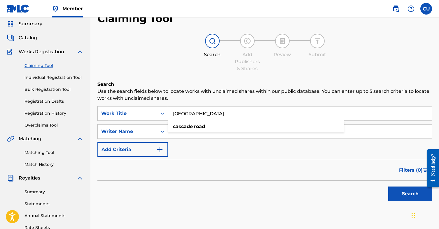
type input "[GEOGRAPHIC_DATA]"
click at [182, 158] on form "SearchWithCriteriaefd0f787-e6a2-435b-aff0-929288e097ea Work Title [GEOGRAPHIC_D…" at bounding box center [264, 155] width 334 height 98
click at [182, 136] on input "Search Form" at bounding box center [299, 132] width 263 height 14
type input "[PERSON_NAME]"
click at [186, 189] on button "Search" at bounding box center [410, 194] width 44 height 15
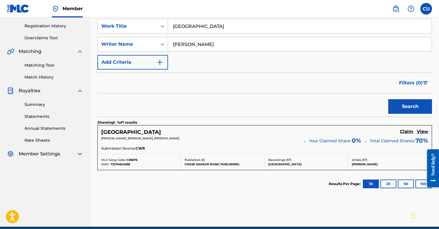
scroll to position [108, 0]
click at [186, 132] on h5 "Claim" at bounding box center [405, 132] width 13 height 6
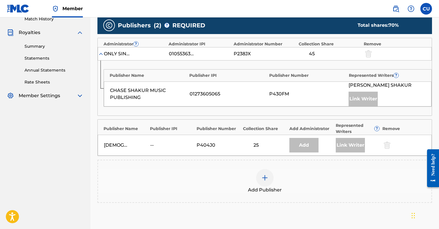
scroll to position [167, 0]
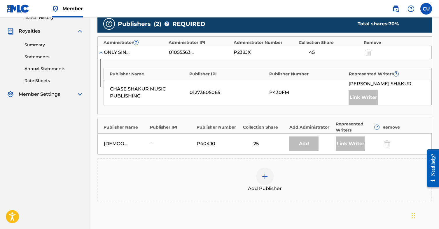
click at [186, 175] on div at bounding box center [264, 176] width 17 height 17
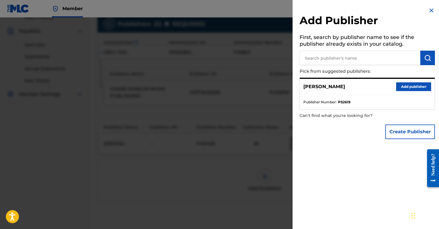
click at [186, 87] on button "Add publisher" at bounding box center [413, 86] width 35 height 9
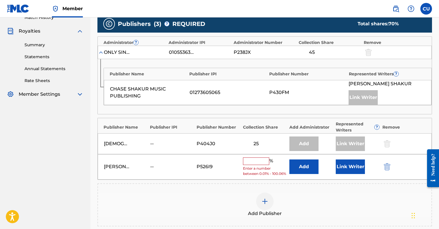
click at [186, 161] on input "text" at bounding box center [256, 162] width 26 height 8
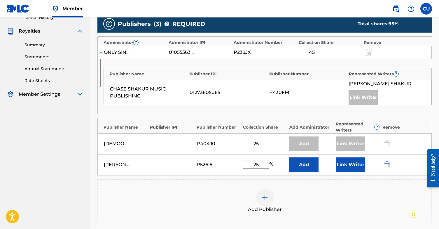
type input "25"
click at [186, 164] on button "Link Writer" at bounding box center [349, 165] width 29 height 15
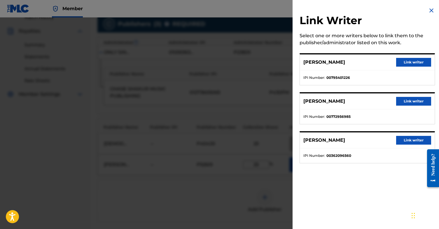
click at [186, 100] on button "Link writer" at bounding box center [413, 101] width 35 height 9
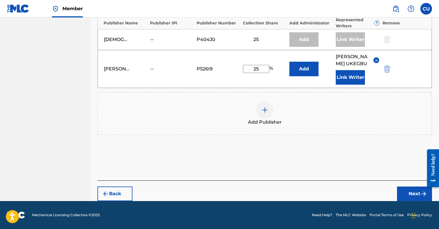
scroll to position [271, 0]
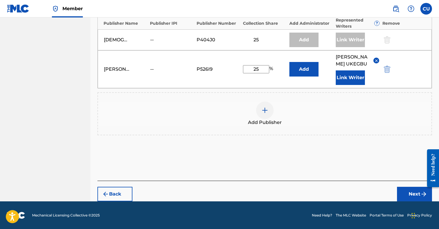
click at [186, 190] on button "Next" at bounding box center [414, 194] width 35 height 15
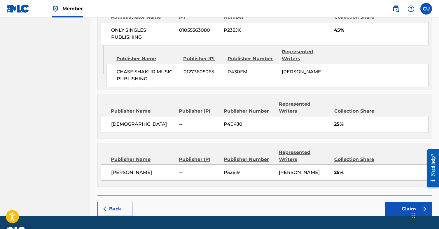
scroll to position [263, 0]
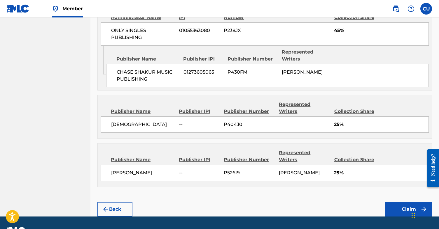
click at [186, 202] on button "Claim" at bounding box center [408, 209] width 47 height 15
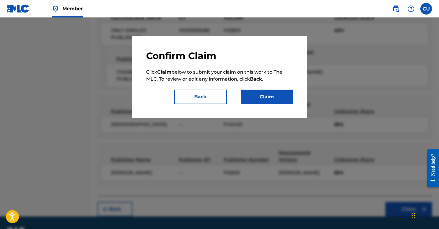
click at [186, 97] on button "Claim" at bounding box center [266, 97] width 52 height 15
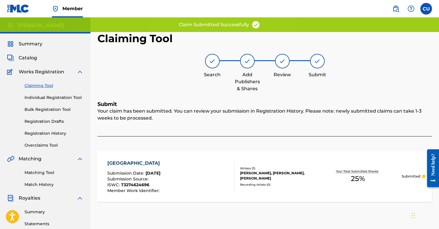
scroll to position [0, 0]
click at [43, 86] on link "Claiming Tool" at bounding box center [53, 86] width 59 height 6
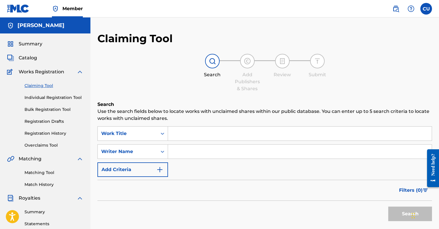
click at [184, 133] on input "Search Form" at bounding box center [299, 134] width 263 height 14
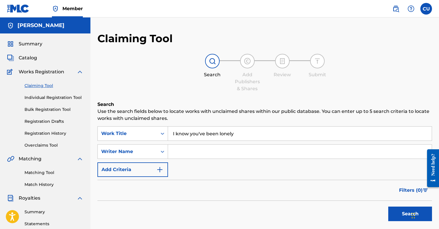
type input "I know you've been lonely"
click at [176, 149] on input "Search Form" at bounding box center [299, 152] width 263 height 14
type input "[PERSON_NAME]"
click at [186, 214] on button "Search" at bounding box center [410, 214] width 44 height 15
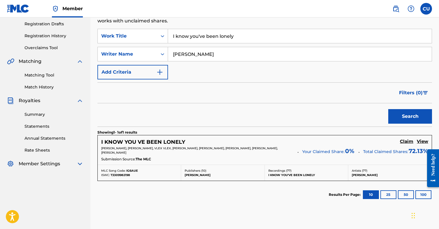
scroll to position [101, 0]
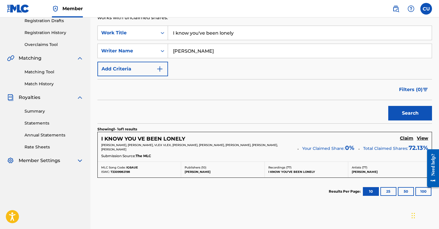
click at [186, 139] on h5 "Claim" at bounding box center [405, 139] width 13 height 6
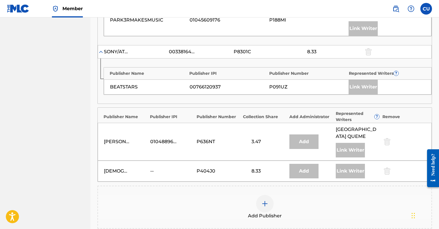
scroll to position [393, 0]
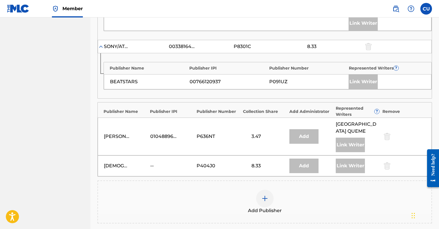
click at [186, 195] on img at bounding box center [264, 198] width 7 height 7
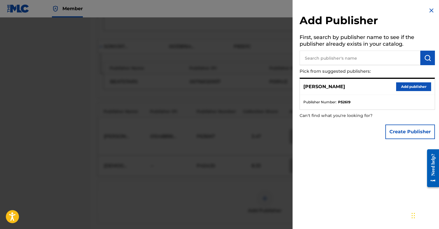
click at [186, 85] on button "Add publisher" at bounding box center [413, 86] width 35 height 9
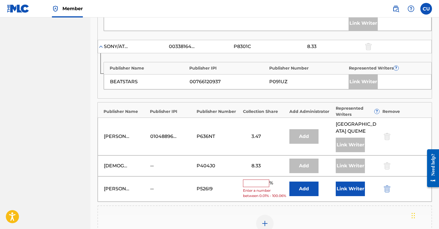
click at [186, 180] on input "text" at bounding box center [256, 184] width 26 height 8
paste input "6.33"
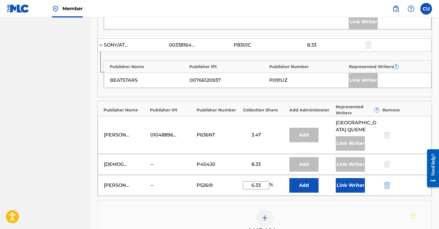
scroll to position [396, 0]
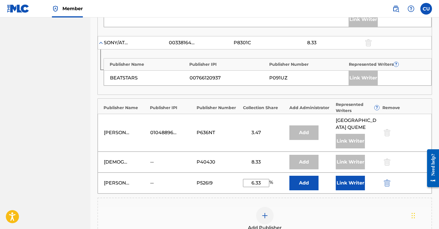
type input "6.33"
click at [186, 176] on button "Link Writer" at bounding box center [349, 183] width 29 height 15
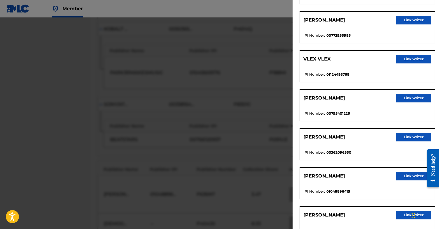
scroll to position [324, 0]
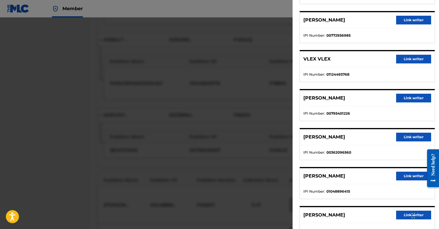
click at [186, 20] on button "Link writer" at bounding box center [413, 20] width 35 height 9
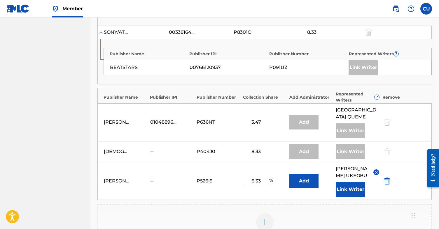
scroll to position [411, 0]
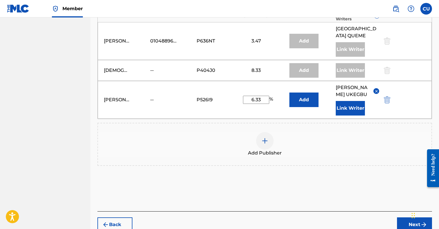
click at [186, 218] on button "Next" at bounding box center [414, 225] width 35 height 15
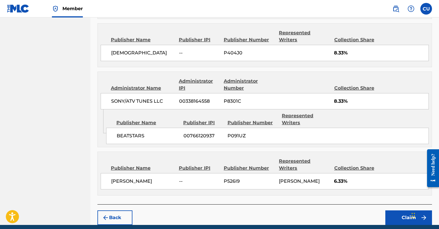
scroll to position [606, 0]
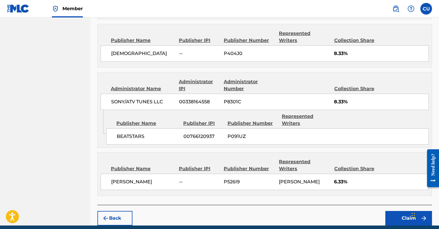
click at [186, 211] on button "Claim" at bounding box center [408, 218] width 47 height 15
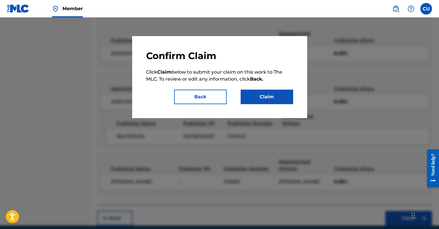
click at [186, 97] on button "Claim" at bounding box center [266, 97] width 52 height 15
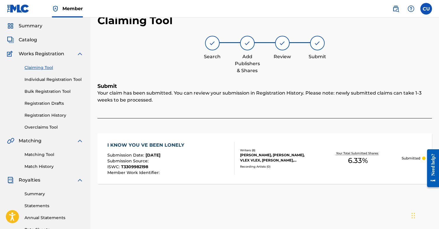
scroll to position [18, 0]
click at [52, 68] on link "Claiming Tool" at bounding box center [53, 67] width 59 height 6
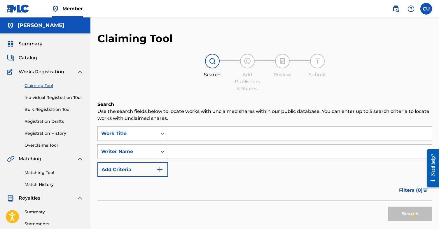
click at [186, 133] on input "Search Form" at bounding box center [299, 134] width 263 height 14
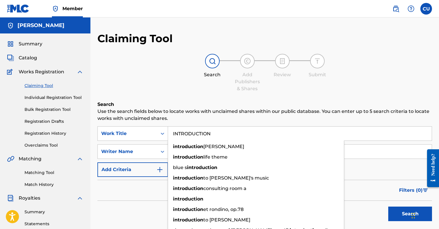
type input "INTRODUCTION"
click at [165, 91] on div "Search Add Publishers & Shares Review Submit" at bounding box center [264, 73] width 334 height 38
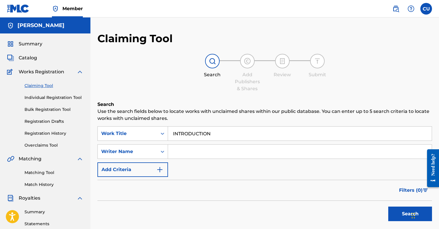
click at [186, 150] on input "Search Form" at bounding box center [299, 152] width 263 height 14
type input "[PERSON_NAME]"
click at [186, 216] on button "Search" at bounding box center [410, 214] width 44 height 15
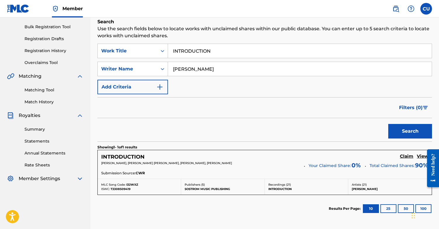
scroll to position [86, 0]
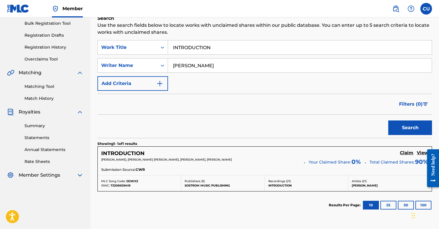
click at [186, 152] on h5 "Claim" at bounding box center [405, 153] width 13 height 6
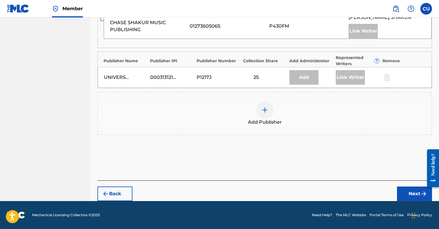
scroll to position [292, 0]
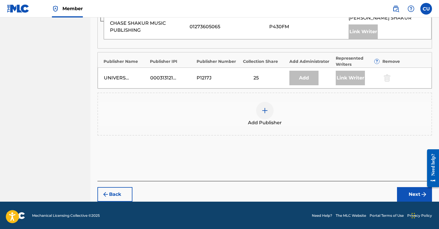
click at [186, 111] on div at bounding box center [264, 110] width 17 height 17
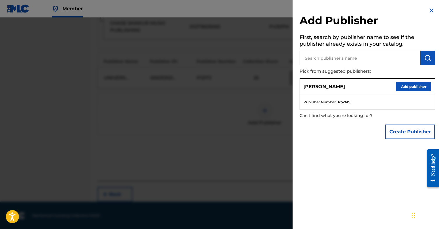
click at [186, 87] on button "Add publisher" at bounding box center [413, 86] width 35 height 9
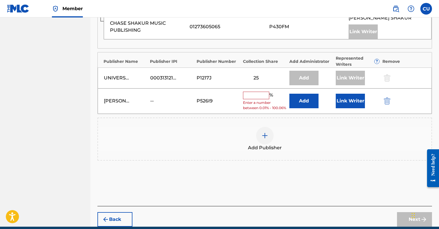
click at [186, 95] on input "text" at bounding box center [256, 96] width 26 height 8
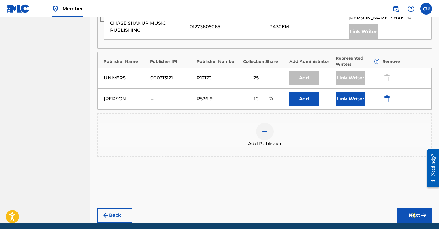
type input "10"
click at [186, 98] on button "Link Writer" at bounding box center [349, 99] width 29 height 15
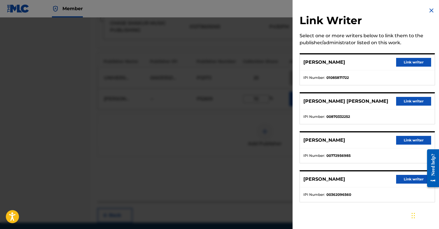
click at [186, 139] on button "Link writer" at bounding box center [413, 140] width 35 height 9
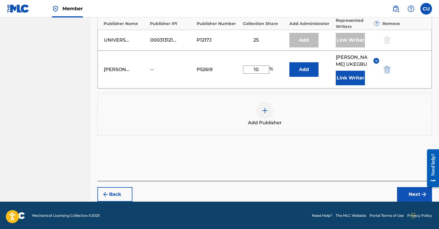
click at [186, 192] on button "Next" at bounding box center [414, 194] width 35 height 15
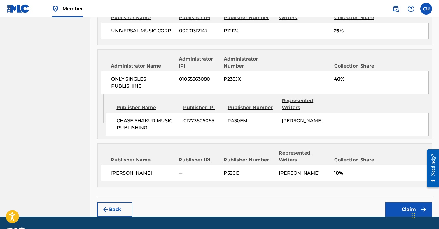
scroll to position [358, 0]
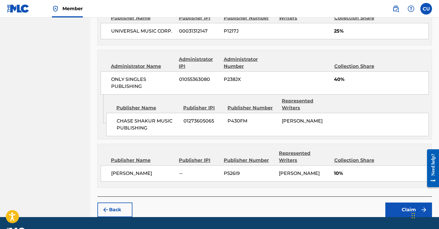
click at [186, 203] on button "Claim" at bounding box center [408, 210] width 47 height 15
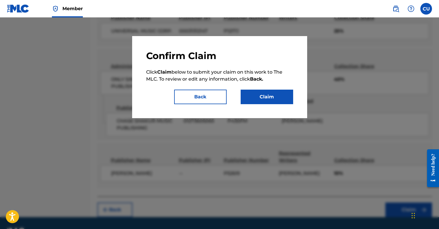
click at [186, 100] on button "Claim" at bounding box center [266, 97] width 52 height 15
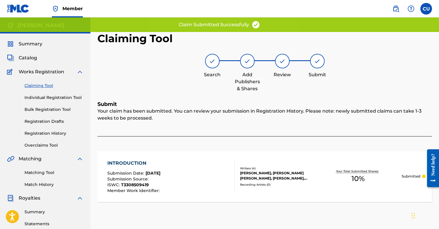
scroll to position [0, 0]
click at [50, 86] on link "Claiming Tool" at bounding box center [53, 86] width 59 height 6
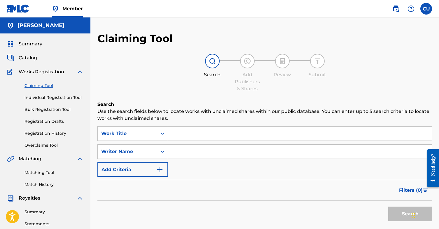
click at [186, 131] on input "Search Form" at bounding box center [299, 134] width 263 height 14
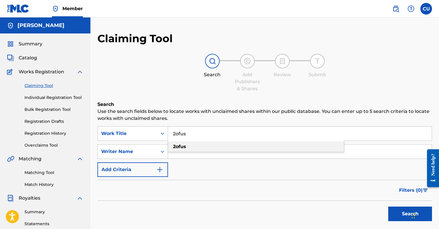
type input "2ofus"
click at [186, 146] on div "2ofus" at bounding box center [256, 147] width 176 height 10
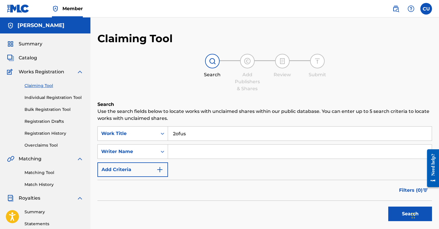
drag, startPoint x: 193, startPoint y: 164, endPoint x: 189, endPoint y: 154, distance: 10.6
click at [186, 154] on input "Search Form" at bounding box center [299, 152] width 263 height 14
type input "[PERSON_NAME]"
click at [186, 216] on button "Search" at bounding box center [410, 214] width 44 height 15
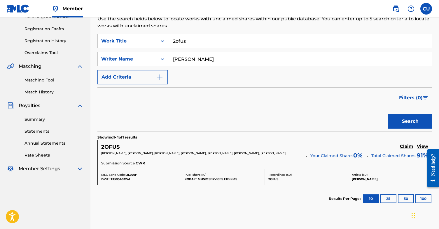
scroll to position [104, 0]
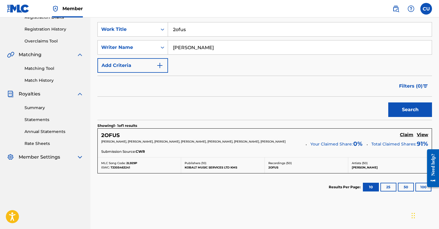
click at [186, 134] on h5 "Claim" at bounding box center [405, 135] width 13 height 6
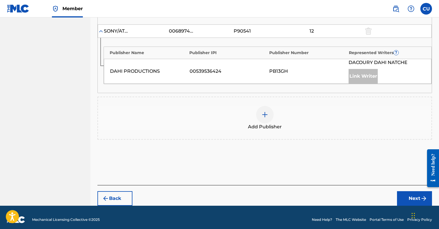
scroll to position [434, 0]
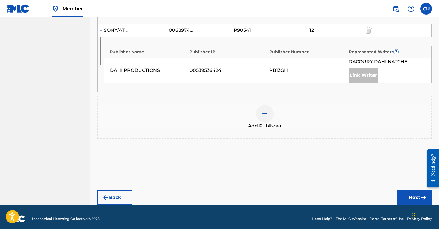
click at [186, 114] on img at bounding box center [264, 113] width 7 height 7
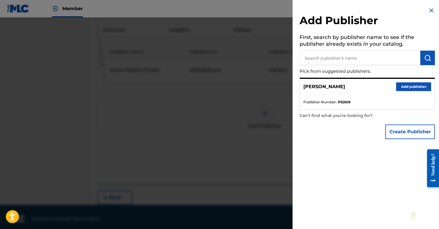
click at [186, 86] on button "Add publisher" at bounding box center [413, 86] width 35 height 9
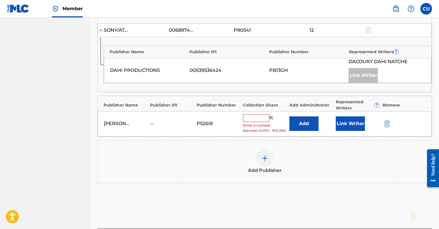
click at [186, 117] on input "text" at bounding box center [256, 119] width 26 height 8
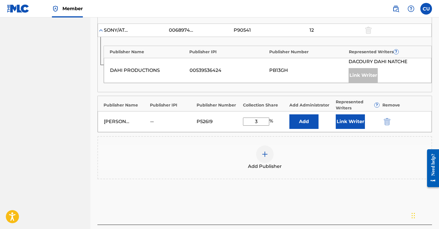
type input "3"
click at [186, 120] on button "Link Writer" at bounding box center [349, 122] width 29 height 15
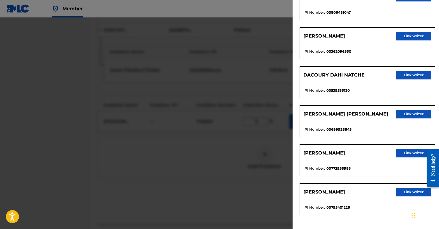
scroll to position [110, 0]
click at [186, 156] on button "Link writer" at bounding box center [413, 153] width 35 height 9
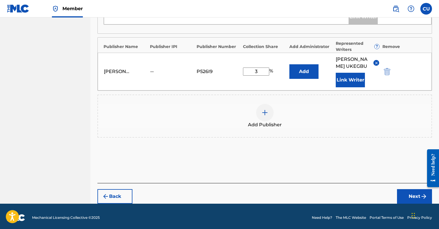
click at [186, 195] on button "Next" at bounding box center [414, 196] width 35 height 15
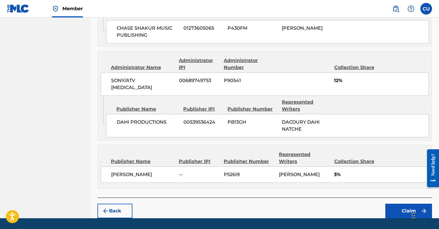
scroll to position [630, 0]
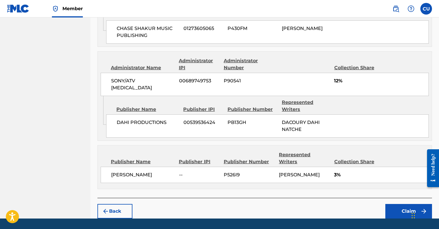
click at [186, 204] on button "Claim" at bounding box center [408, 211] width 47 height 15
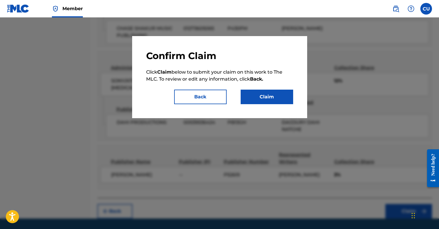
click at [186, 100] on button "Claim" at bounding box center [266, 97] width 52 height 15
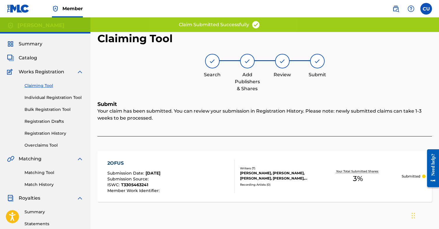
scroll to position [0, 0]
click at [50, 85] on link "Claiming Tool" at bounding box center [53, 86] width 59 height 6
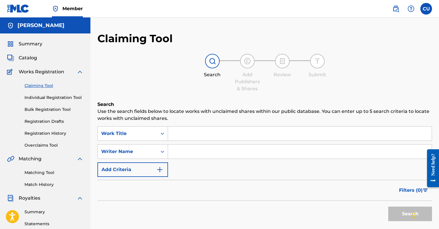
click at [186, 130] on input "Search Form" at bounding box center [299, 134] width 263 height 14
type input "dre's joint"
click at [180, 152] on input "Search Form" at bounding box center [299, 152] width 263 height 14
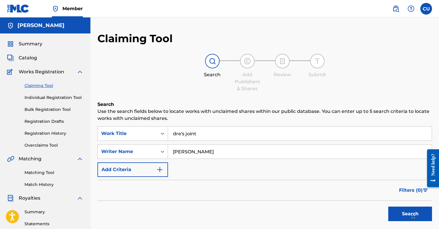
type input "[PERSON_NAME]"
click at [186, 213] on button "Search" at bounding box center [410, 214] width 44 height 15
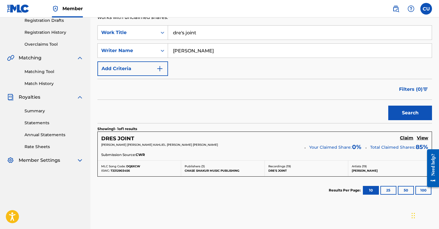
scroll to position [104, 0]
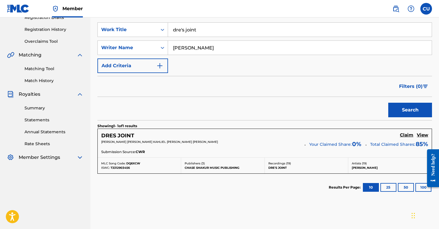
click at [186, 134] on h5 "Claim" at bounding box center [405, 136] width 13 height 6
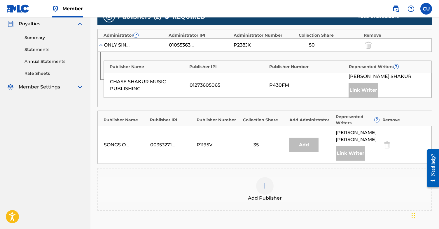
scroll to position [182, 0]
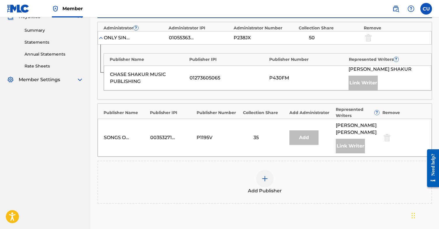
click at [186, 179] on img at bounding box center [264, 178] width 7 height 7
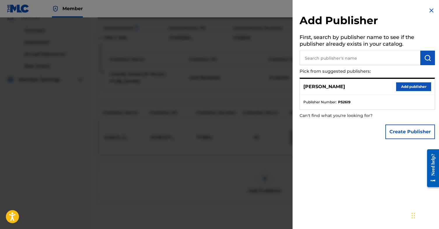
click at [186, 86] on button "Add publisher" at bounding box center [413, 86] width 35 height 9
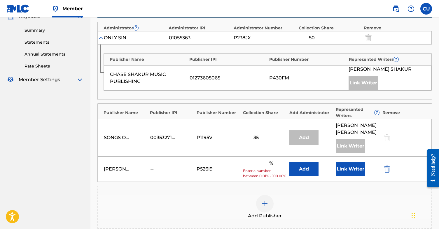
click at [186, 164] on input "text" at bounding box center [256, 164] width 26 height 8
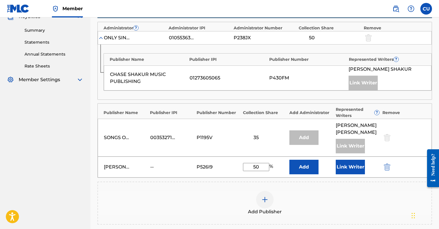
click at [186, 168] on button "Link Writer" at bounding box center [349, 167] width 29 height 15
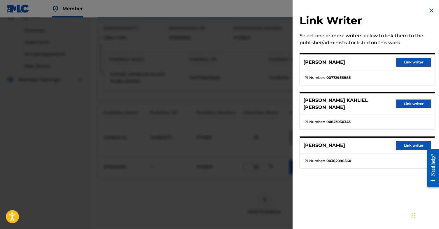
click at [186, 62] on button "Link writer" at bounding box center [413, 62] width 35 height 9
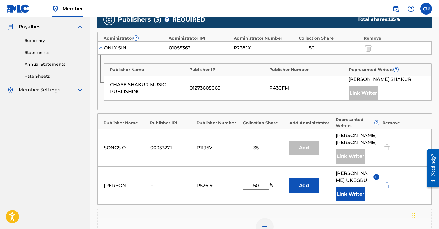
scroll to position [162, 0]
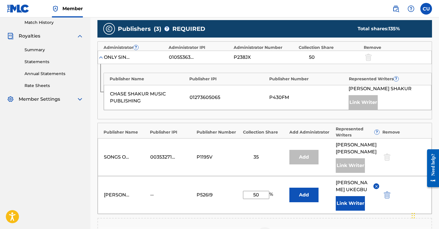
click at [186, 194] on input "50" at bounding box center [256, 195] width 26 height 8
type input "2"
type input "1"
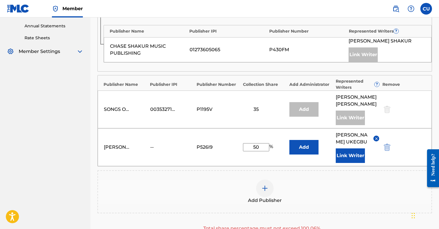
scroll to position [285, 0]
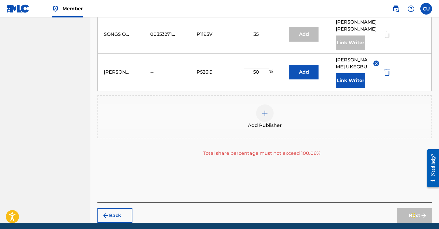
type input "5"
type input "2"
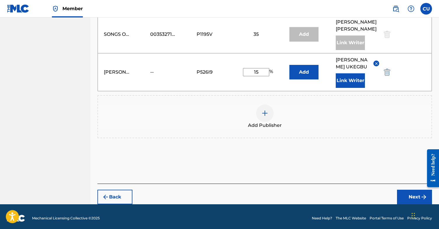
type input "15"
click at [186, 197] on button "Next" at bounding box center [414, 197] width 35 height 15
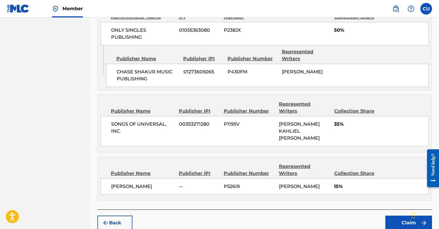
scroll to position [270, 0]
click at [186, 216] on button "Claim" at bounding box center [408, 223] width 47 height 15
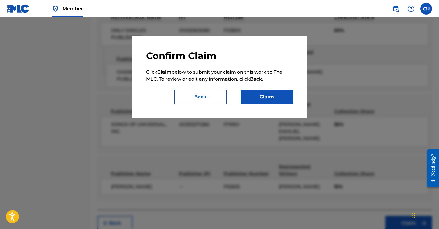
click at [186, 97] on button "Claim" at bounding box center [266, 97] width 52 height 15
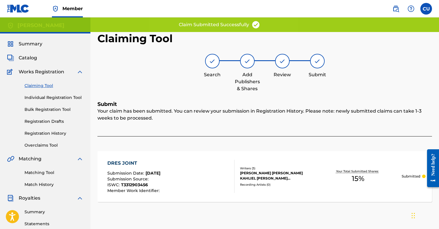
scroll to position [0, 0]
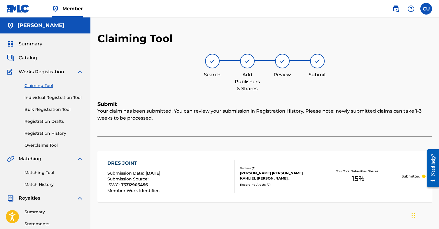
click at [46, 84] on link "Claiming Tool" at bounding box center [53, 86] width 59 height 6
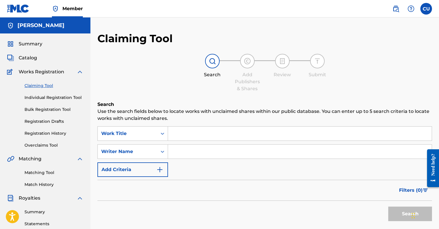
click at [186, 152] on input "Search Form" at bounding box center [299, 152] width 263 height 14
type input "ghost"
click at [186, 136] on input "Search Form" at bounding box center [299, 134] width 263 height 14
click at [186, 216] on button "Search" at bounding box center [410, 214] width 44 height 15
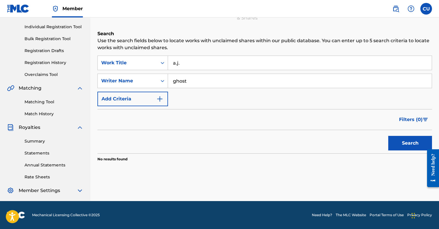
scroll to position [71, 0]
click at [181, 65] on input "a.j." at bounding box center [299, 63] width 263 height 14
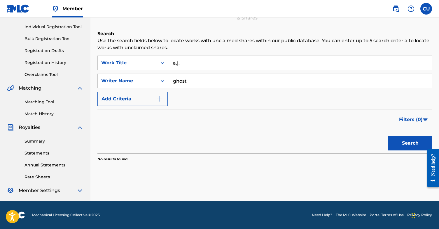
click at [182, 64] on input "a.j." at bounding box center [299, 63] width 263 height 14
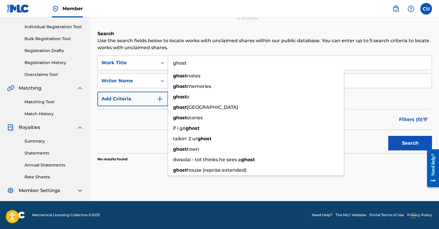
type input "ghost"
click at [147, 119] on div "Filters ( 0 )" at bounding box center [264, 119] width 334 height 21
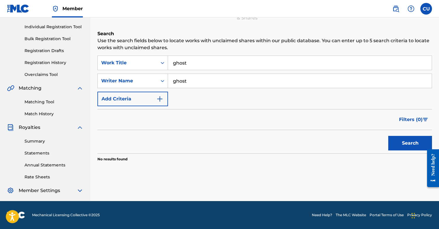
click at [183, 81] on input "ghost" at bounding box center [299, 81] width 263 height 14
type input "a.j."
click at [186, 146] on button "Search" at bounding box center [410, 143] width 44 height 15
click at [186, 64] on input "ghost" at bounding box center [299, 63] width 263 height 14
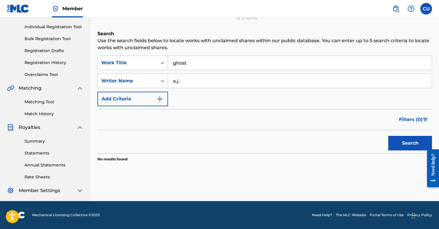
click at [186, 64] on input "ghost" at bounding box center [299, 63] width 263 height 14
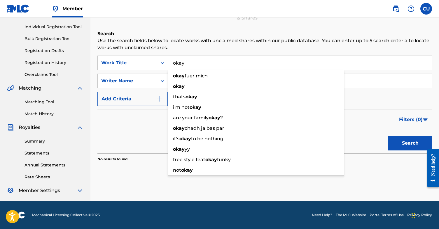
type input "okay"
click at [144, 116] on div "Filters ( 0 )" at bounding box center [264, 119] width 334 height 21
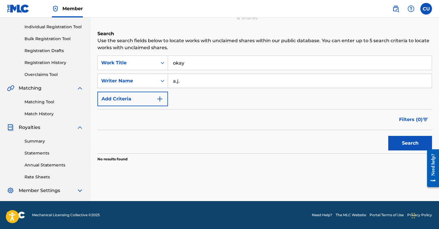
click at [182, 81] on input "a.j." at bounding box center [299, 81] width 263 height 14
type input "kojo"
click at [186, 141] on button "Search" at bounding box center [410, 143] width 44 height 15
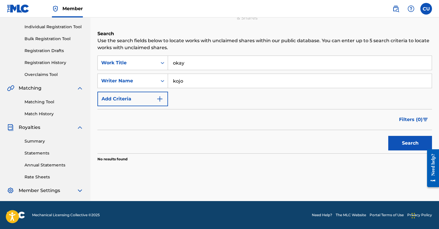
click at [183, 63] on input "okay" at bounding box center [299, 63] width 263 height 14
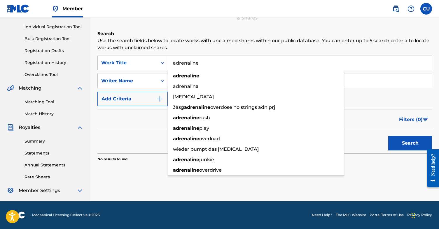
type input "adrenaline"
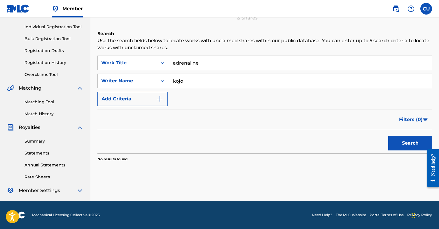
click at [186, 38] on p "Use the search fields below to locate works with unclaimed shares within our pu…" at bounding box center [264, 44] width 334 height 14
click at [184, 82] on input "kojo" at bounding box center [299, 81] width 263 height 14
type input "bigmynds"
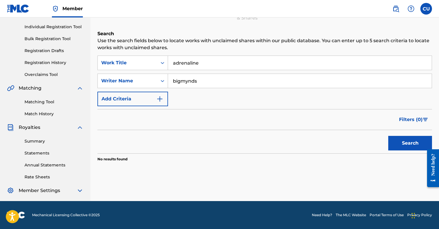
click at [186, 147] on button "Search" at bounding box center [410, 143] width 44 height 15
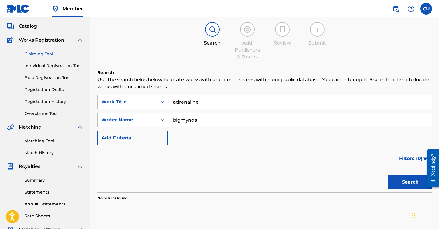
scroll to position [31, 0]
click at [186, 101] on input "adrenaline" at bounding box center [299, 102] width 263 height 14
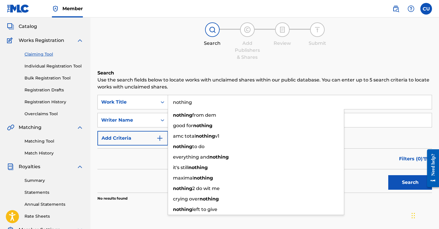
type input "nothing"
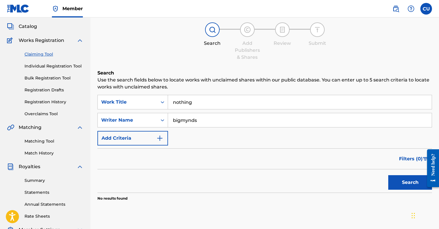
click at [186, 121] on input "bigmynds" at bounding box center [299, 120] width 263 height 14
type input "Taniece"
drag, startPoint x: 231, startPoint y: 131, endPoint x: 409, endPoint y: 180, distance: 184.4
click at [186, 180] on button "Search" at bounding box center [410, 182] width 44 height 15
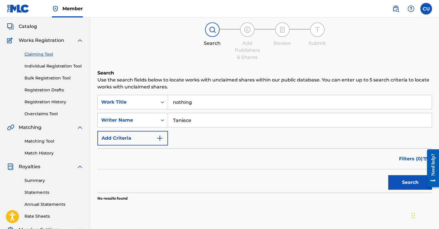
click at [186, 103] on input "nothing" at bounding box center [299, 102] width 263 height 14
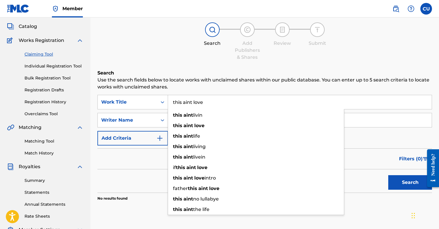
type input "this aint love"
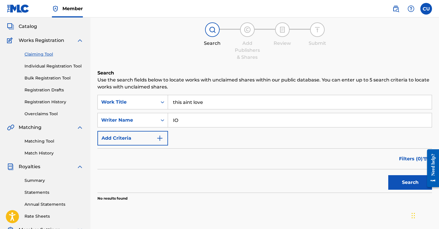
type input "IO"
click at [186, 182] on button "Search" at bounding box center [410, 182] width 44 height 15
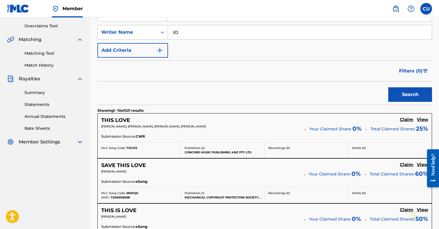
scroll to position [83, 0]
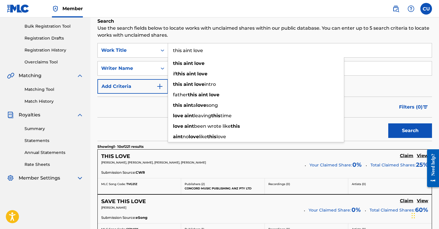
click at [186, 49] on input "this aint love" at bounding box center [299, 50] width 263 height 14
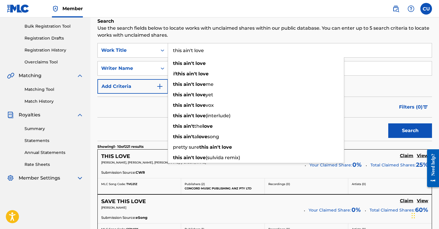
type input "this ain't love"
click at [186, 116] on div "Filters ( 0 )" at bounding box center [264, 107] width 334 height 21
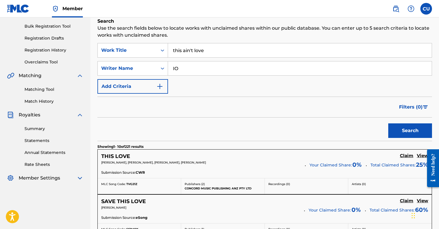
click at [186, 132] on button "Search" at bounding box center [410, 131] width 44 height 15
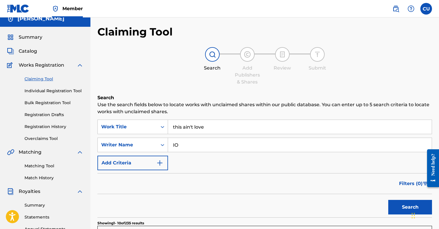
scroll to position [7, 0]
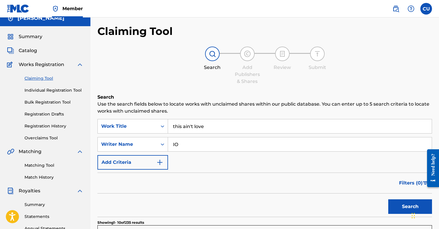
click at [186, 126] on input "this ain't love" at bounding box center [299, 126] width 263 height 14
click at [186, 143] on input "IO" at bounding box center [299, 145] width 263 height 14
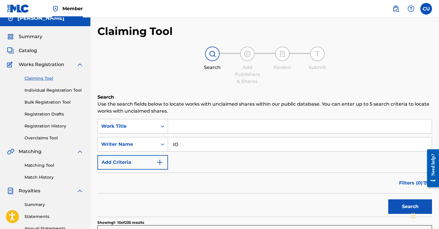
click at [186, 143] on input "IO" at bounding box center [299, 145] width 263 height 14
type input "[PERSON_NAME]"
click at [186, 208] on button "Search" at bounding box center [410, 207] width 44 height 15
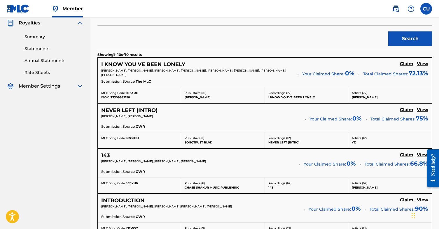
scroll to position [176, 0]
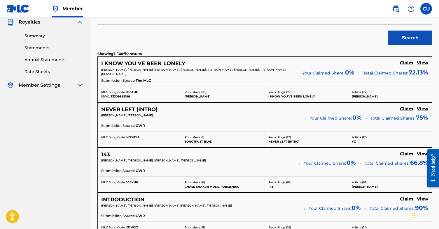
click at [186, 109] on h5 "Claim" at bounding box center [405, 109] width 13 height 6
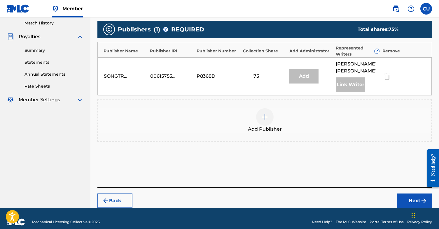
click at [186, 114] on img at bounding box center [264, 117] width 7 height 7
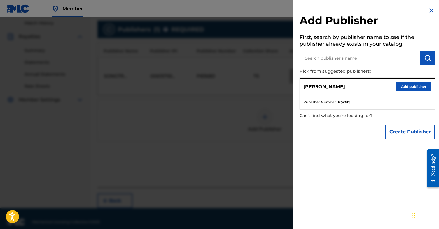
click at [186, 86] on button "Add publisher" at bounding box center [413, 86] width 35 height 9
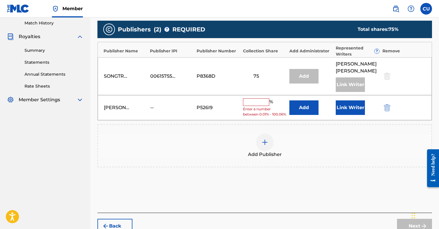
click at [186, 98] on input "text" at bounding box center [256, 102] width 26 height 8
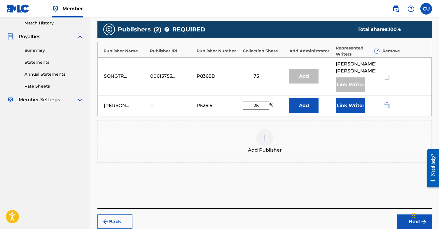
type input "25"
click at [186, 98] on button "Link Writer" at bounding box center [349, 105] width 29 height 15
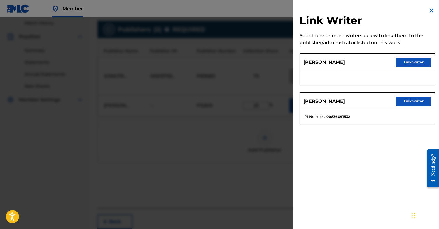
click at [186, 63] on button "Link writer" at bounding box center [413, 62] width 35 height 9
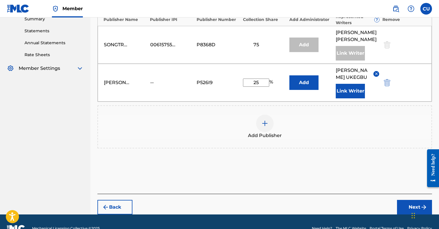
click at [186, 200] on button "Next" at bounding box center [414, 207] width 35 height 15
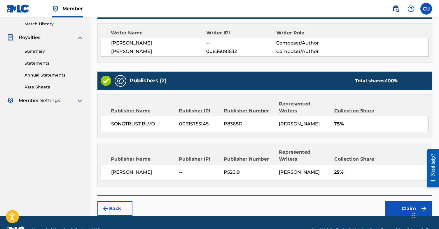
click at [186, 202] on button "Claim" at bounding box center [408, 209] width 47 height 15
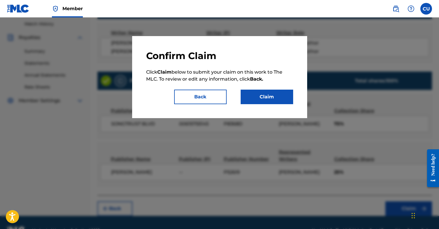
click at [186, 99] on button "Claim" at bounding box center [266, 97] width 52 height 15
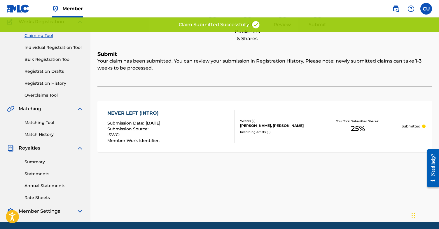
scroll to position [37, 0]
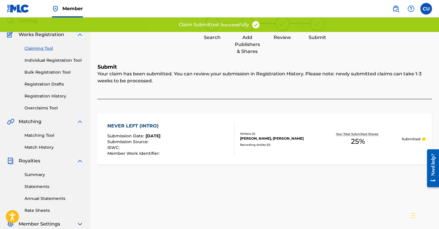
click at [43, 48] on link "Claiming Tool" at bounding box center [53, 48] width 59 height 6
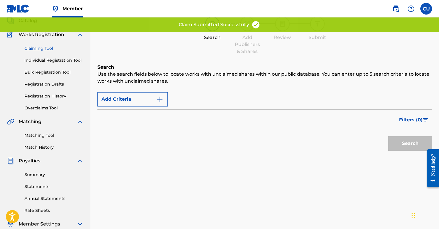
scroll to position [0, 0]
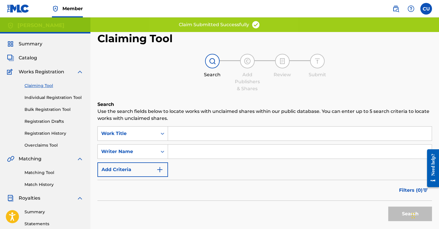
click at [180, 152] on input "Search Form" at bounding box center [299, 152] width 263 height 14
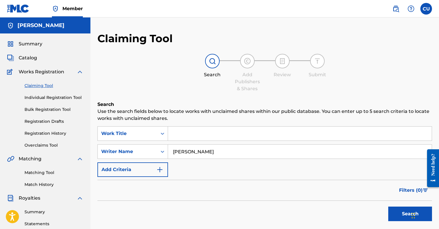
type input "[PERSON_NAME]"
click at [186, 212] on button "Search" at bounding box center [410, 214] width 44 height 15
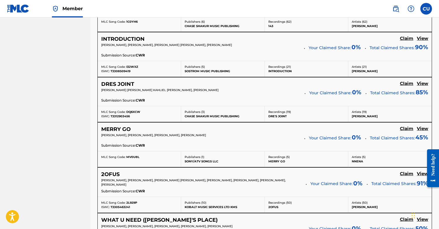
scroll to position [341, 0]
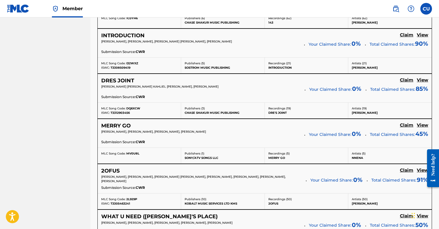
click at [186, 125] on h5 "Claim" at bounding box center [405, 126] width 13 height 6
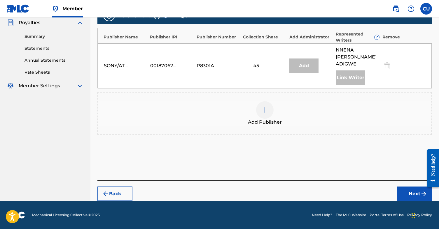
scroll to position [169, 0]
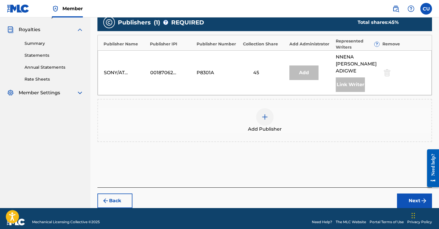
click at [186, 114] on img at bounding box center [264, 117] width 7 height 7
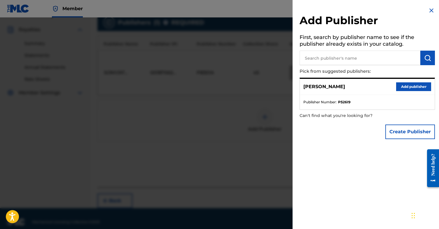
click at [186, 87] on button "Add publisher" at bounding box center [413, 86] width 35 height 9
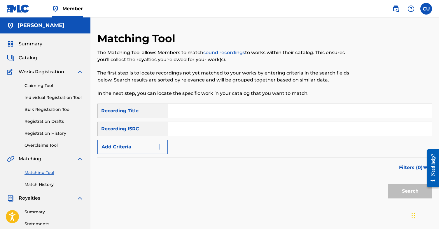
click at [160, 147] on img "Search Form" at bounding box center [159, 147] width 7 height 7
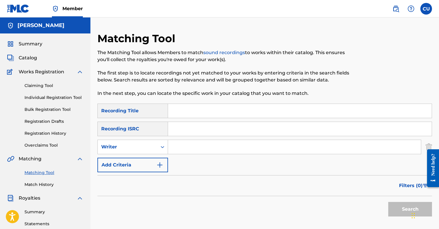
click at [182, 152] on input "Search Form" at bounding box center [294, 147] width 253 height 14
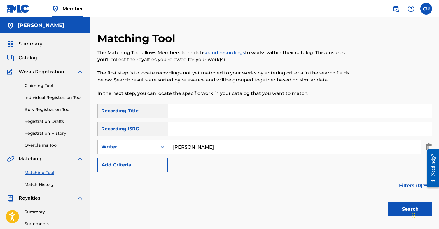
type input "[PERSON_NAME]"
click at [186, 211] on button "Search" at bounding box center [410, 209] width 44 height 15
click at [44, 87] on link "Claiming Tool" at bounding box center [53, 86] width 59 height 6
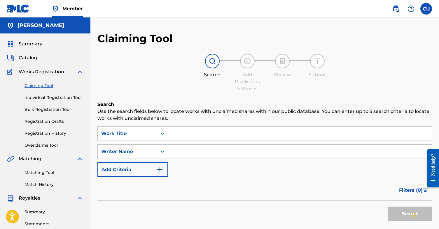
click at [34, 59] on span "Catalog" at bounding box center [28, 57] width 18 height 7
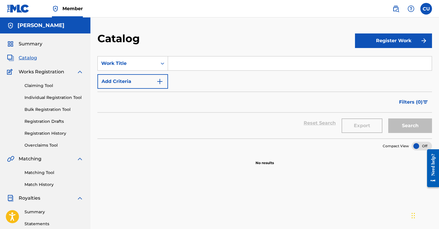
click at [47, 86] on link "Claiming Tool" at bounding box center [53, 86] width 59 height 6
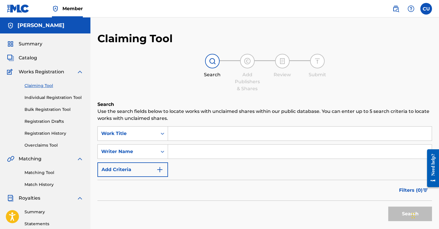
click at [160, 169] on img "Search Form" at bounding box center [159, 169] width 7 height 7
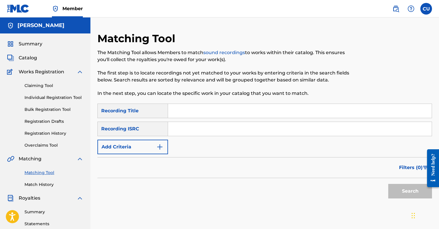
click at [49, 86] on link "Claiming Tool" at bounding box center [53, 86] width 59 height 6
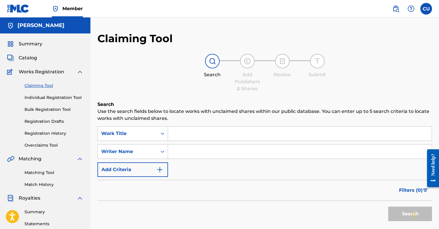
click at [31, 57] on span "Catalog" at bounding box center [28, 57] width 18 height 7
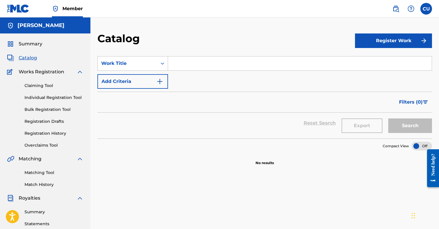
click at [54, 87] on link "Claiming Tool" at bounding box center [53, 86] width 59 height 6
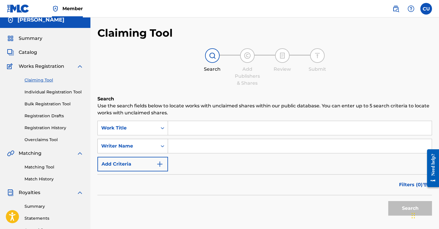
click at [156, 153] on div "Writer Name" at bounding box center [132, 146] width 71 height 15
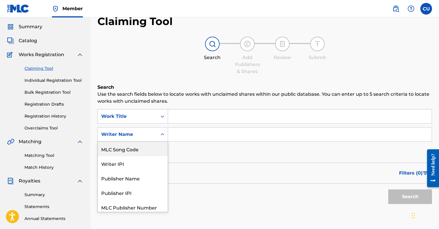
scroll to position [17, 0]
click at [186, 153] on div "SearchWithCriteriaefd0f787-e6a2-435b-aff0-929288e097ea Work Title SearchWithCri…" at bounding box center [264, 134] width 334 height 51
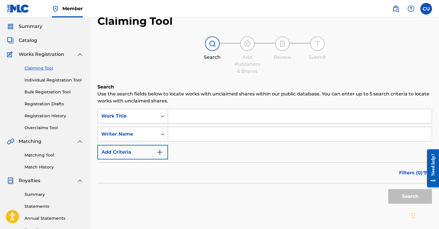
click at [186, 133] on input "Search Form" at bounding box center [299, 134] width 263 height 14
type input "[PERSON_NAME]"
click at [186, 197] on button "Search" at bounding box center [410, 196] width 44 height 15
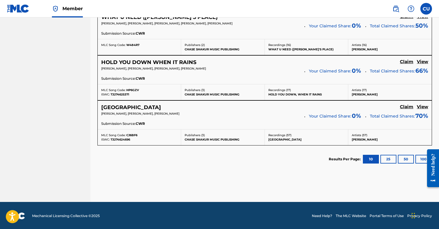
scroll to position [540, 0]
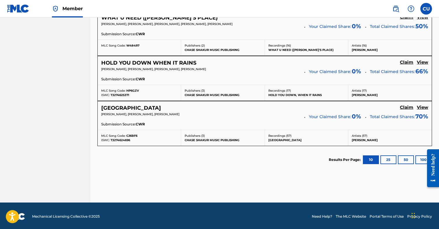
click at [186, 161] on button "25" at bounding box center [388, 160] width 16 height 9
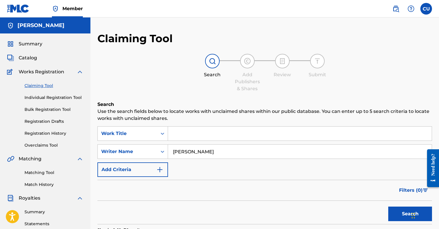
scroll to position [0, 0]
click at [46, 144] on link "Overclaims Tool" at bounding box center [53, 145] width 59 height 6
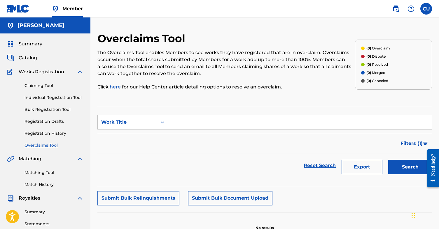
click at [50, 184] on link "Match History" at bounding box center [53, 185] width 59 height 6
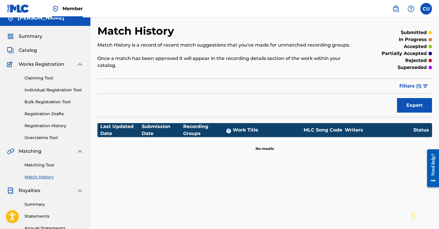
scroll to position [8, 0]
click at [80, 65] on img at bounding box center [79, 64] width 7 height 7
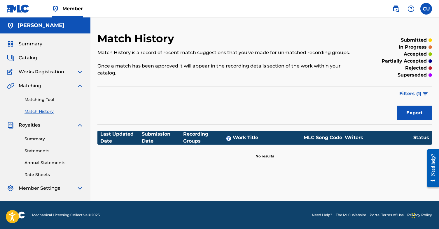
scroll to position [0, 0]
click at [35, 57] on span "Catalog" at bounding box center [28, 57] width 18 height 7
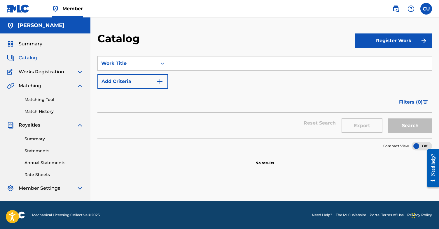
click at [33, 44] on span "Summary" at bounding box center [31, 44] width 24 height 7
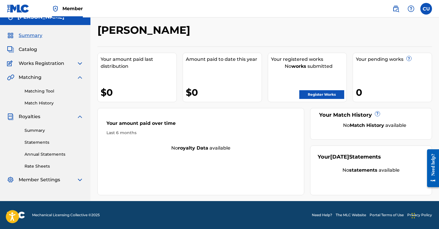
scroll to position [8, 0]
click at [44, 66] on span "Works Registration" at bounding box center [41, 63] width 45 height 7
click at [80, 62] on img at bounding box center [79, 63] width 7 height 7
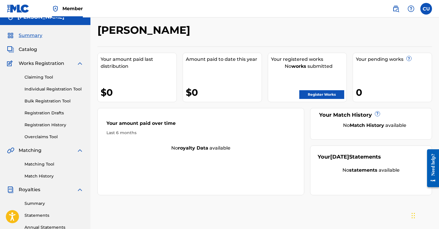
click at [36, 77] on link "Claiming Tool" at bounding box center [53, 77] width 59 height 6
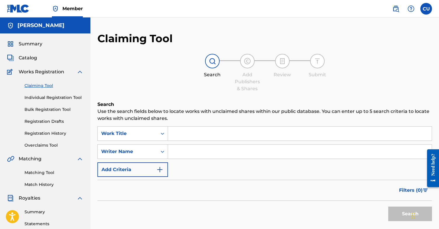
click at [183, 135] on input "Search Form" at bounding box center [299, 134] width 263 height 14
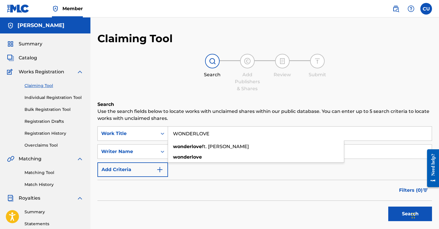
type input "WONDERLOVE"
click at [179, 103] on h6 "Search" at bounding box center [264, 104] width 334 height 7
click at [186, 152] on input "Search Form" at bounding box center [299, 152] width 263 height 14
type input "[PERSON_NAME]"
click at [186, 216] on button "Search" at bounding box center [410, 214] width 44 height 15
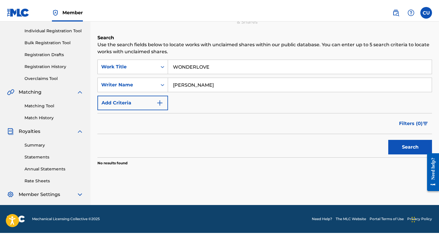
scroll to position [63, 0]
